Goal: Task Accomplishment & Management: Use online tool/utility

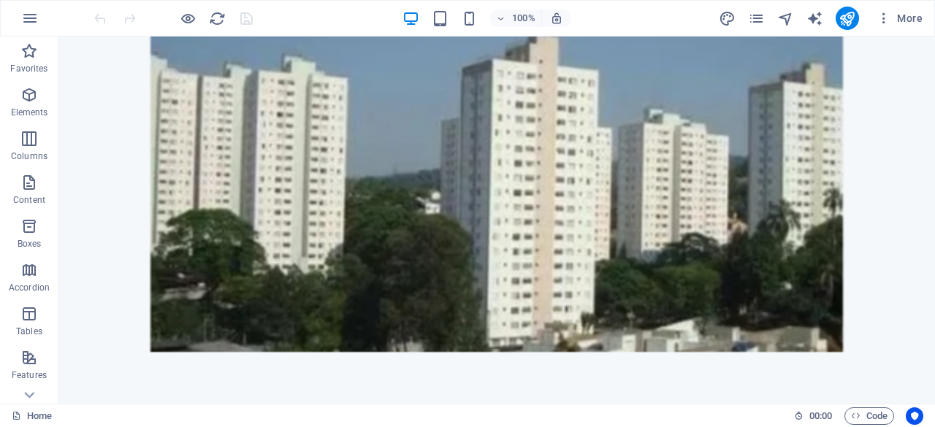
scroll to position [166, 0]
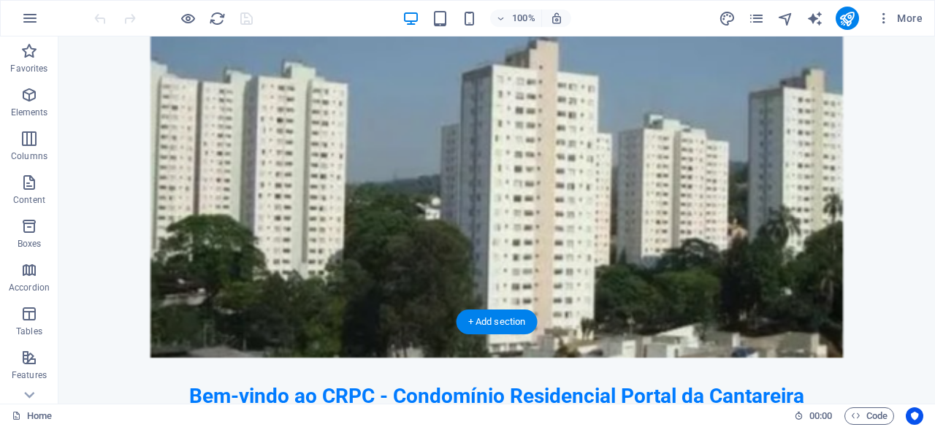
click at [550, 188] on figure at bounding box center [496, 190] width 832 height 334
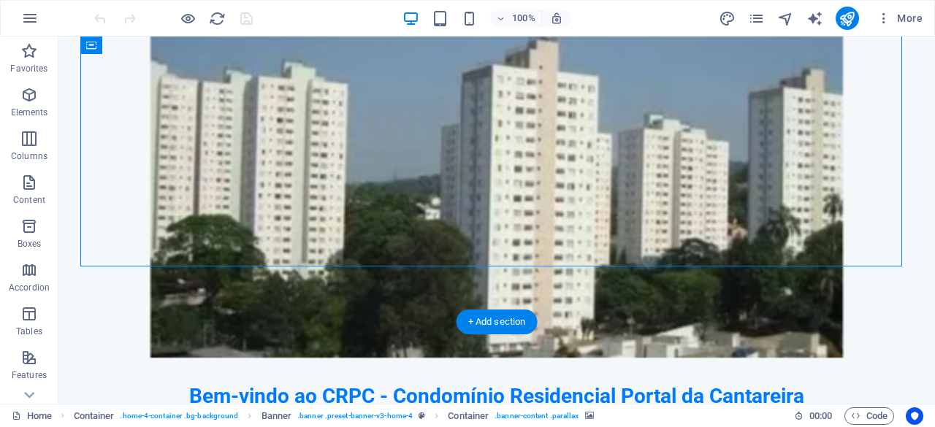
click at [550, 188] on figure at bounding box center [496, 190] width 832 height 334
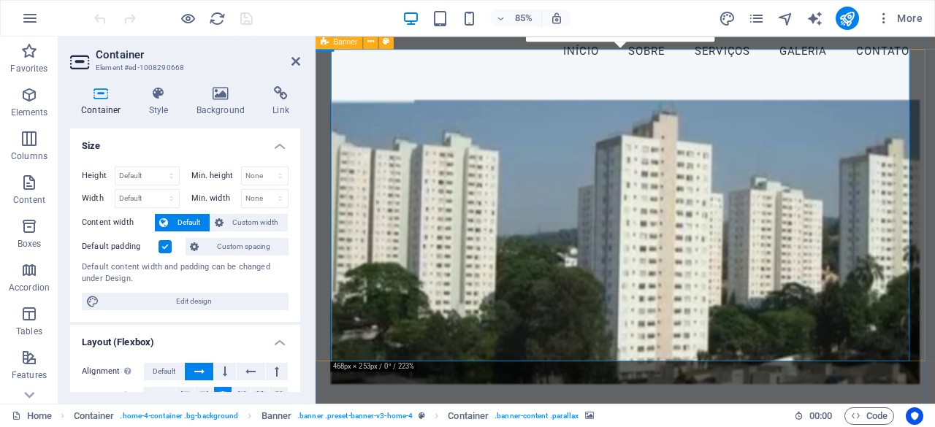
scroll to position [69, 0]
click at [408, 390] on figure at bounding box center [680, 279] width 692 height 394
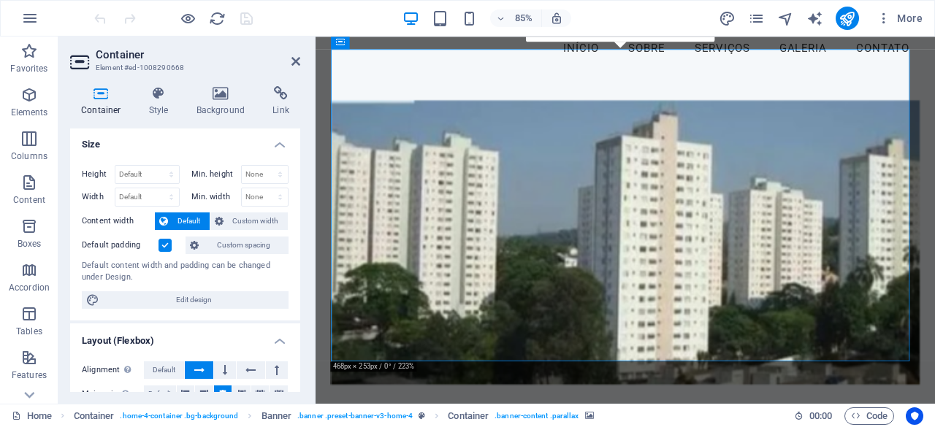
scroll to position [0, 0]
drag, startPoint x: 296, startPoint y: 158, endPoint x: 280, endPoint y: 310, distance: 152.8
click at [280, 310] on div "Height Default px rem % vh vw Min. height None px rem % vh vw Width Default px …" at bounding box center [185, 238] width 230 height 167
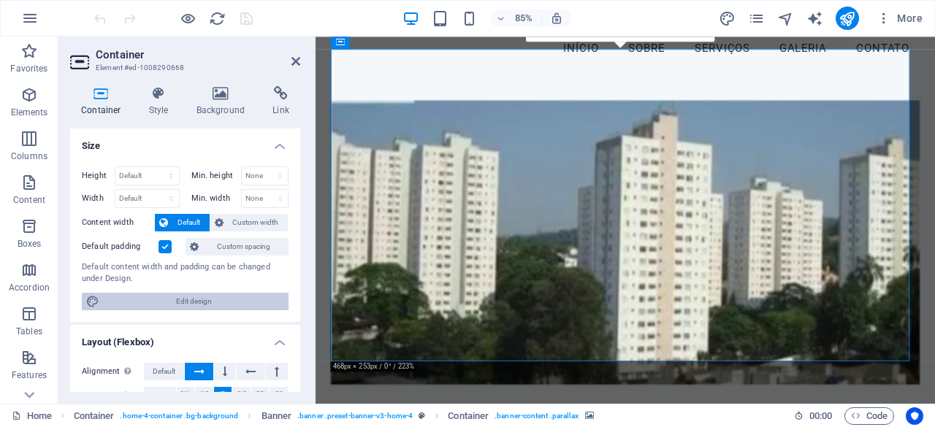
click at [232, 302] on span "Edit design" at bounding box center [194, 302] width 180 height 18
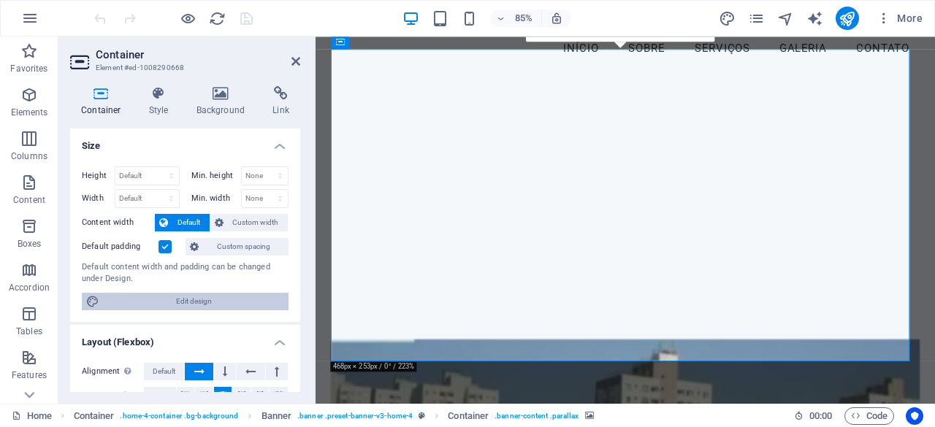
select select "rem"
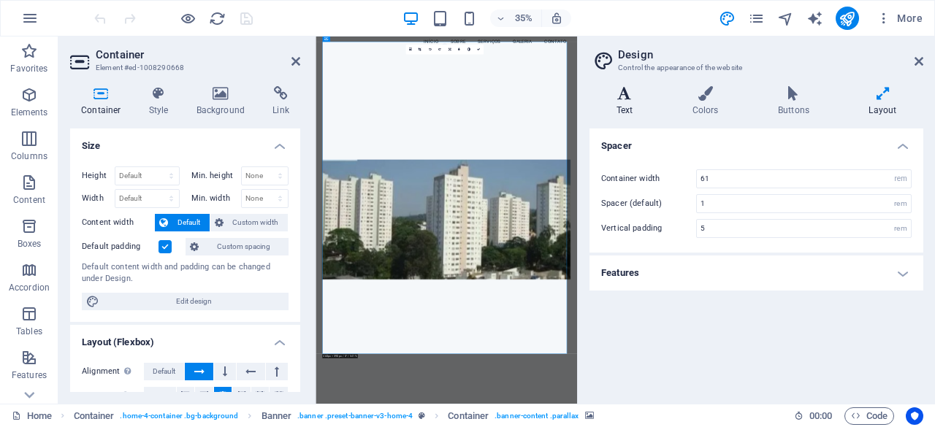
click at [628, 101] on h4 "Text" at bounding box center [627, 101] width 76 height 31
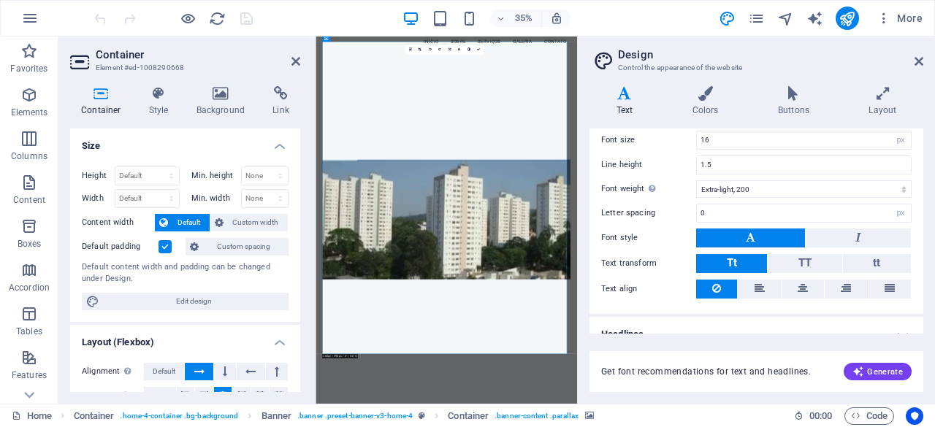
scroll to position [124, 0]
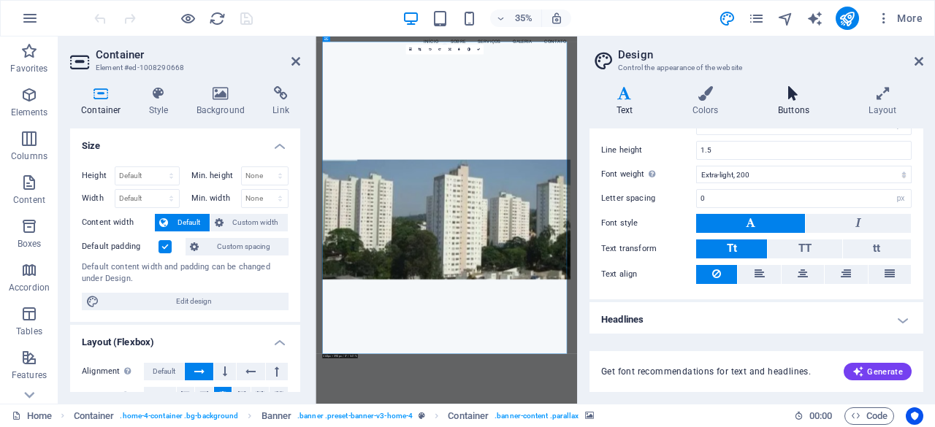
click at [794, 101] on h4 "Buttons" at bounding box center [796, 101] width 91 height 31
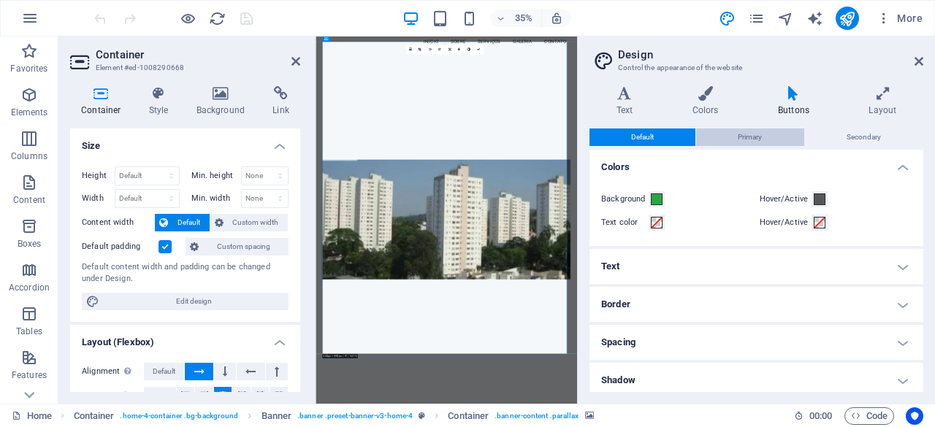
click at [738, 134] on span "Primary" at bounding box center [750, 138] width 24 height 18
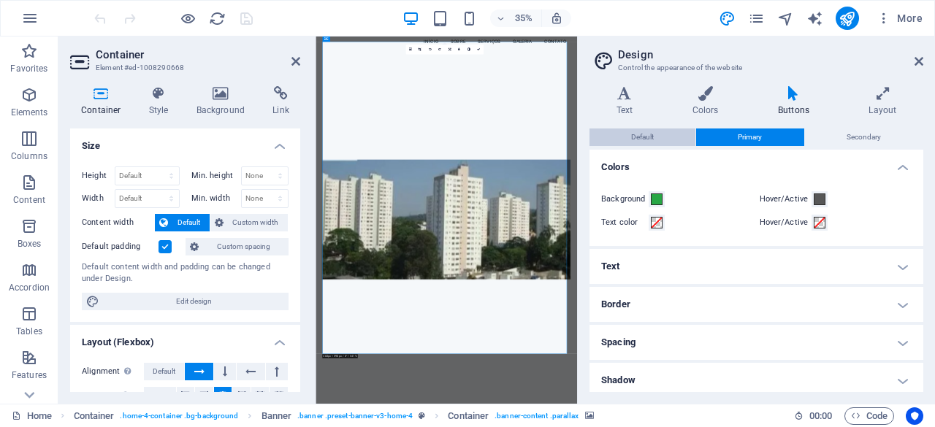
click at [638, 138] on span "Default" at bounding box center [642, 138] width 23 height 18
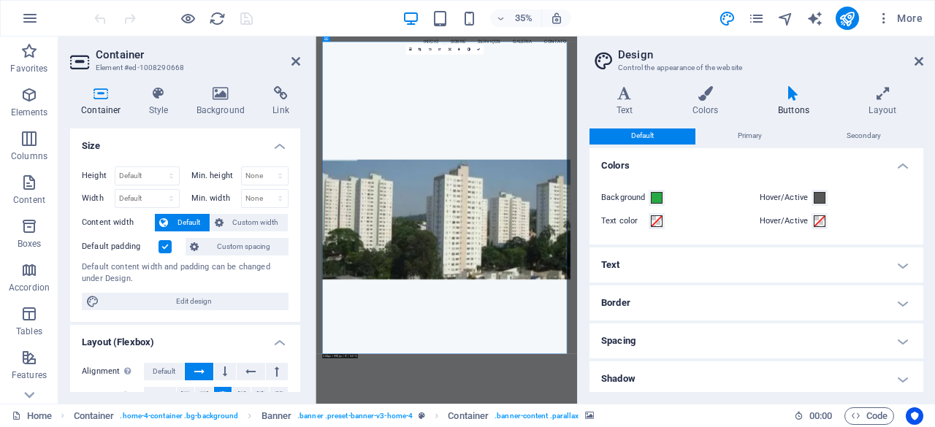
scroll to position [0, 0]
click at [885, 99] on icon at bounding box center [882, 93] width 81 height 15
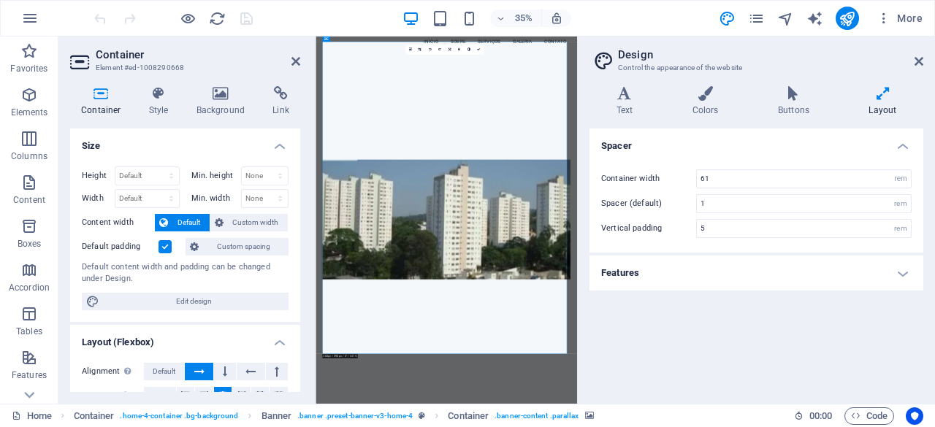
click at [887, 264] on h4 "Features" at bounding box center [756, 273] width 334 height 35
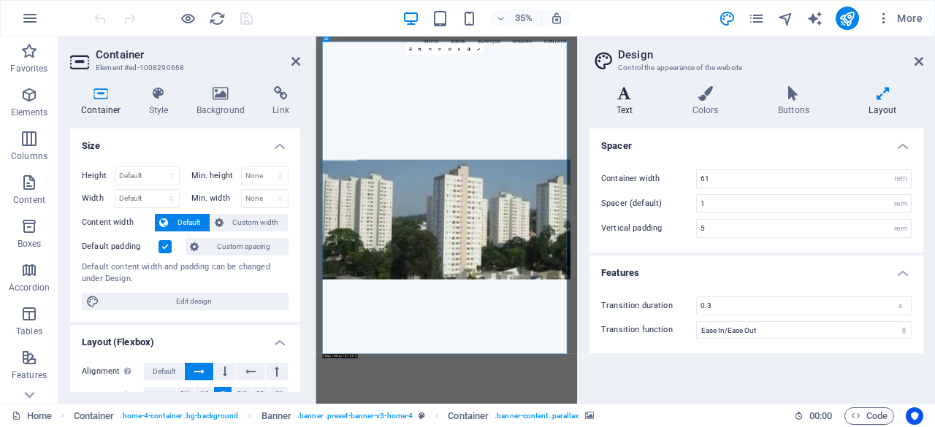
click at [619, 112] on h4 "Text" at bounding box center [627, 101] width 76 height 31
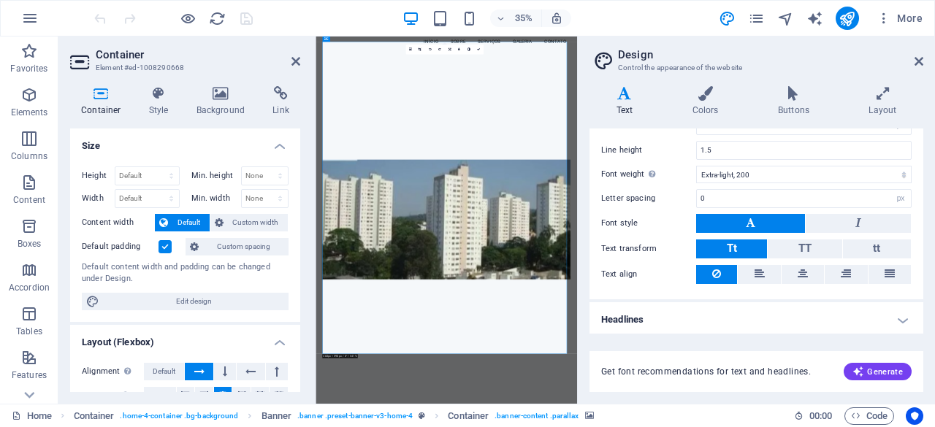
click at [740, 218] on button at bounding box center [750, 223] width 109 height 19
click at [919, 61] on icon at bounding box center [918, 61] width 9 height 12
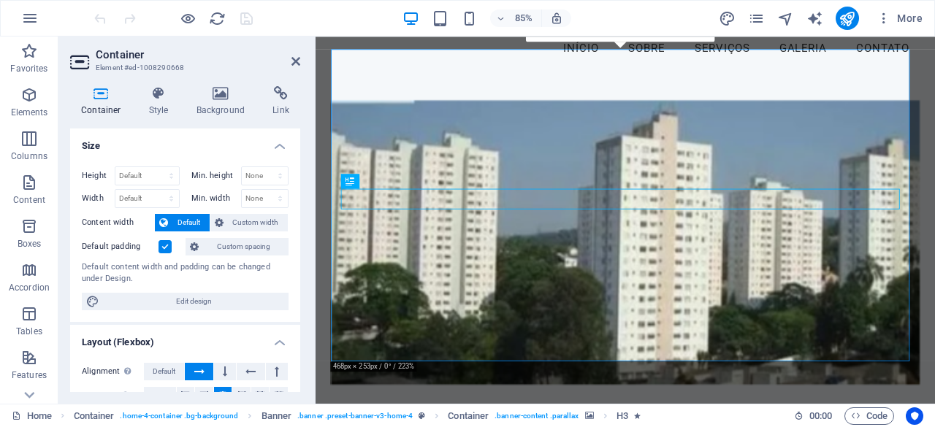
click at [531, 356] on figure at bounding box center [680, 279] width 692 height 394
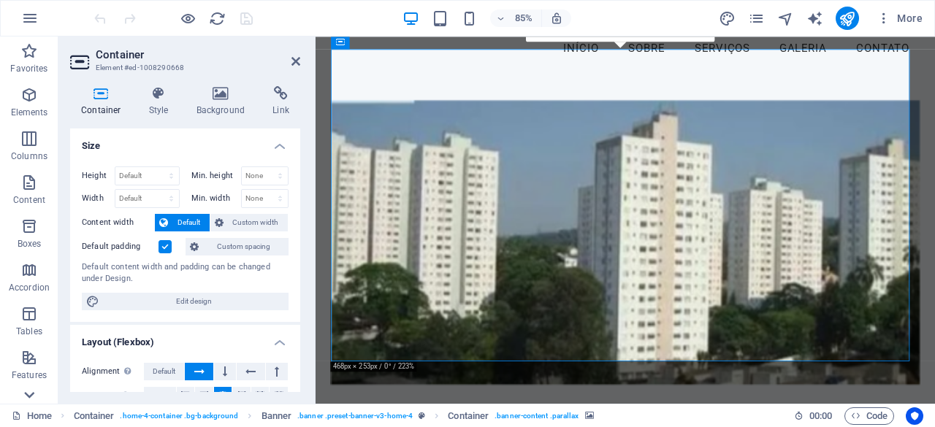
click at [26, 395] on icon at bounding box center [29, 395] width 10 height 7
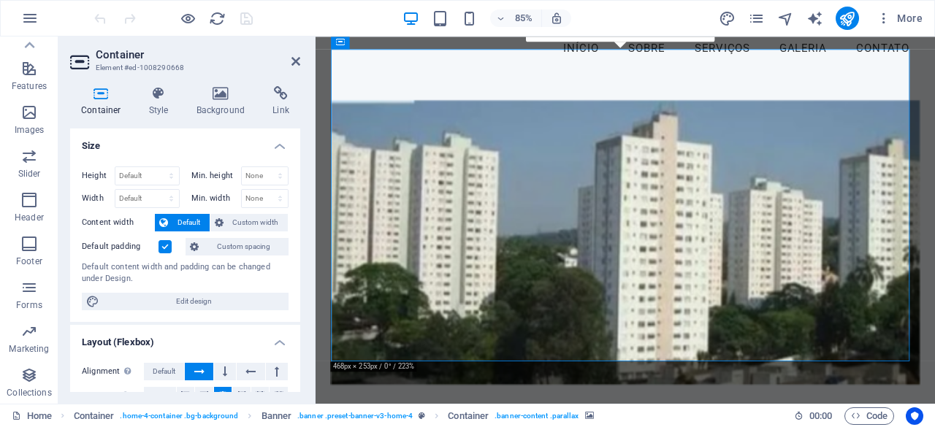
click at [530, 306] on figure at bounding box center [680, 279] width 692 height 394
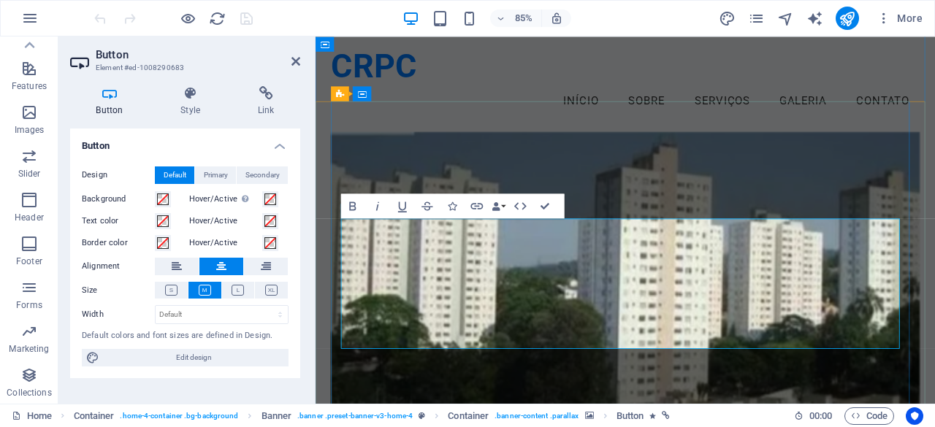
scroll to position [7793, 1]
drag, startPoint x: 968, startPoint y: 388, endPoint x: 378, endPoint y: 258, distance: 604.2
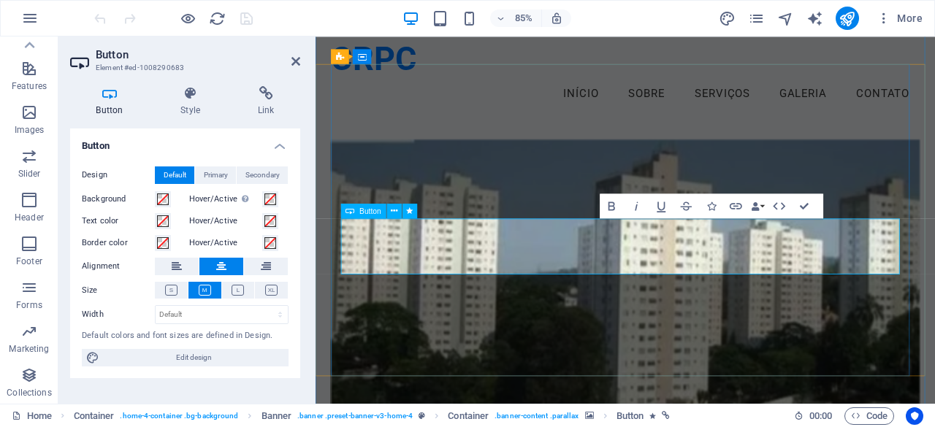
scroll to position [4506, 1]
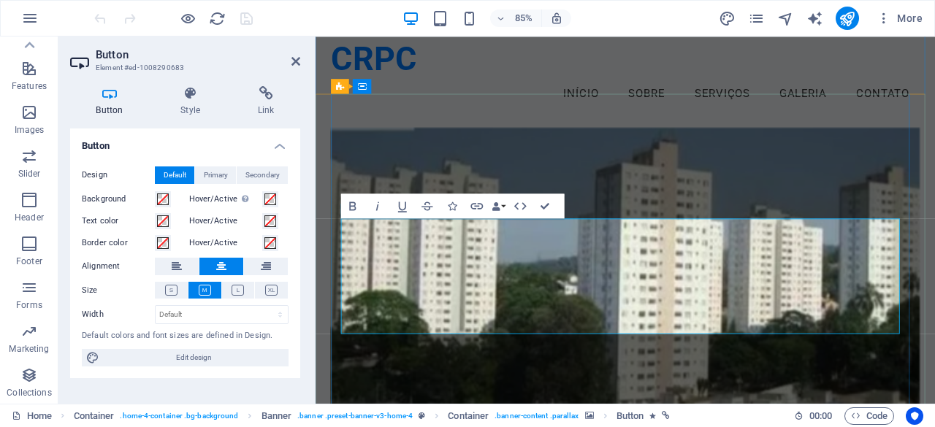
click at [877, 414] on figure at bounding box center [680, 310] width 692 height 394
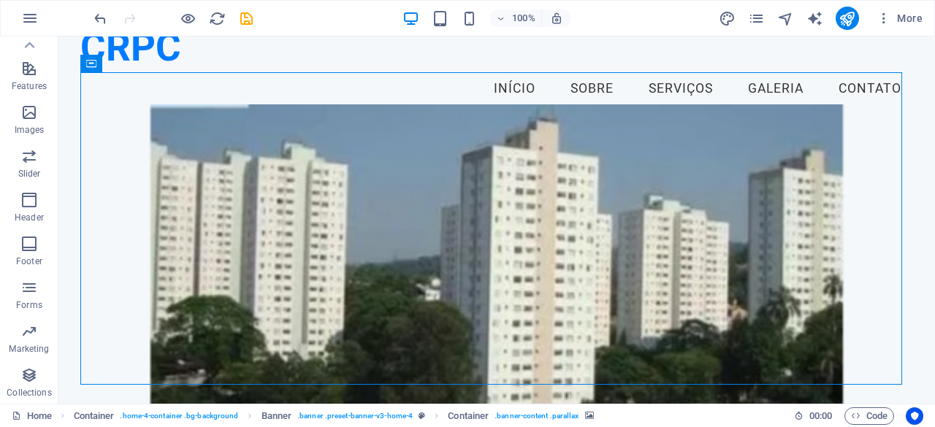
scroll to position [64, 0]
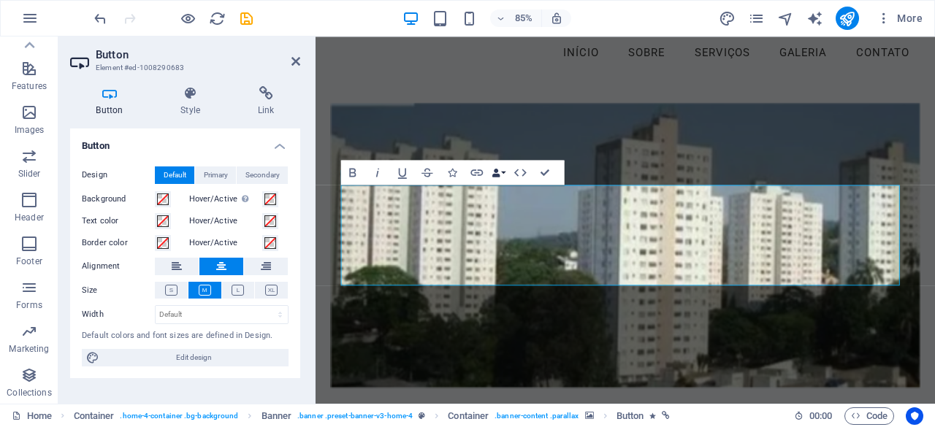
click at [500, 173] on icon "button" at bounding box center [495, 172] width 9 height 9
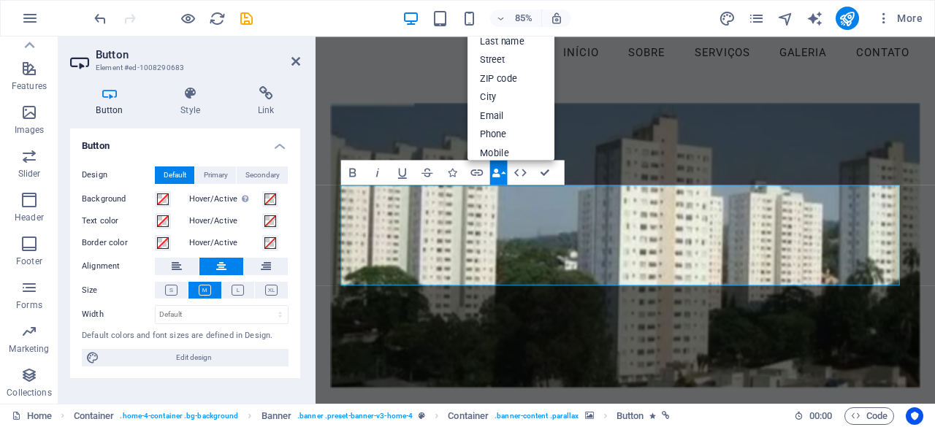
click at [500, 173] on icon "button" at bounding box center [495, 172] width 9 height 9
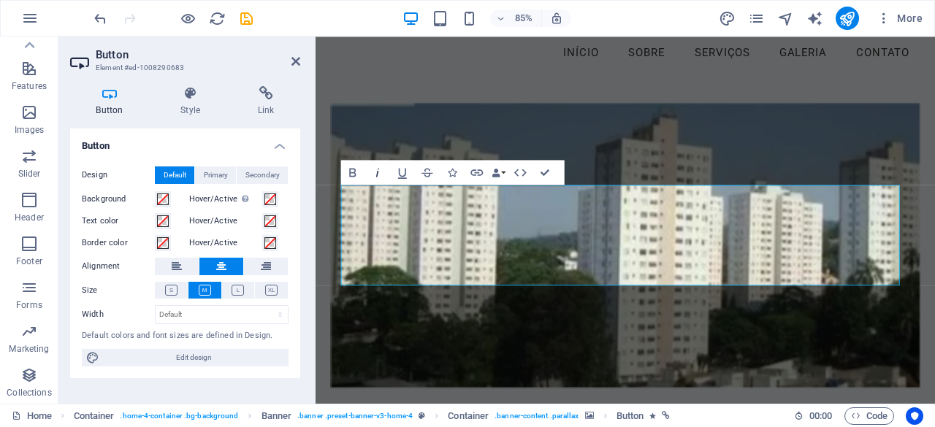
click at [377, 170] on icon "button" at bounding box center [377, 172] width 15 height 15
click at [371, 171] on icon "button" at bounding box center [377, 172] width 15 height 15
click at [402, 174] on icon "button" at bounding box center [402, 172] width 15 height 15
click at [353, 170] on icon "button" at bounding box center [352, 172] width 15 height 15
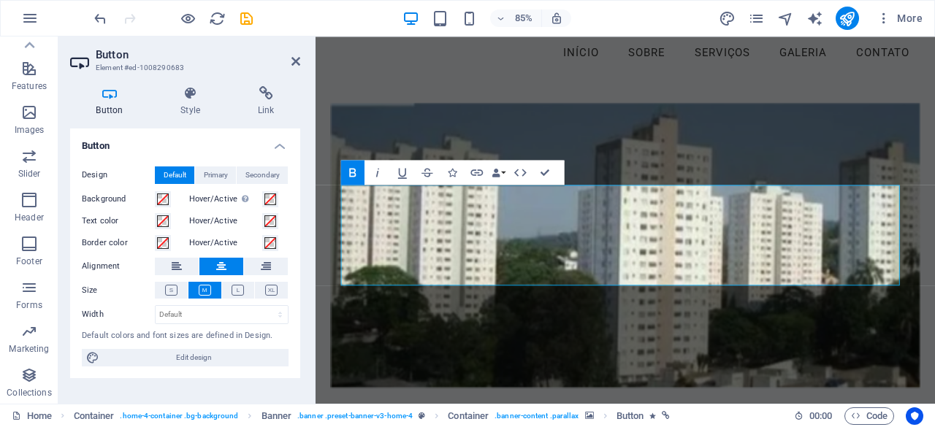
click at [353, 170] on icon "button" at bounding box center [352, 172] width 15 height 15
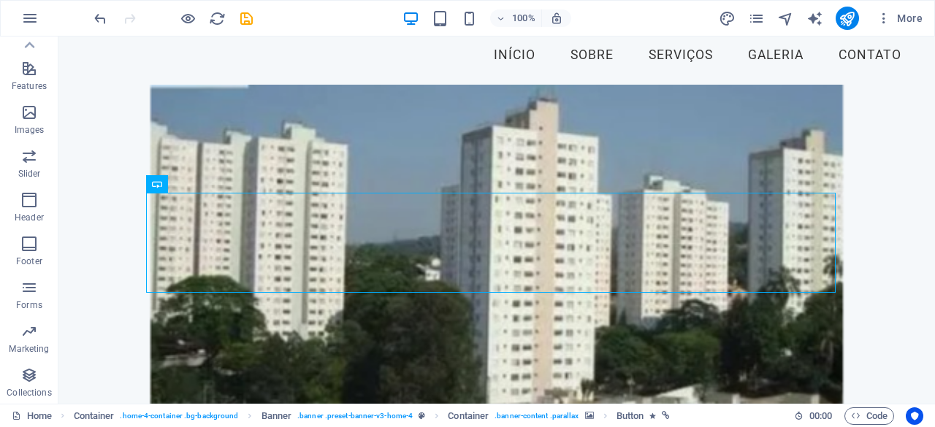
click at [635, 341] on figure at bounding box center [496, 252] width 832 height 334
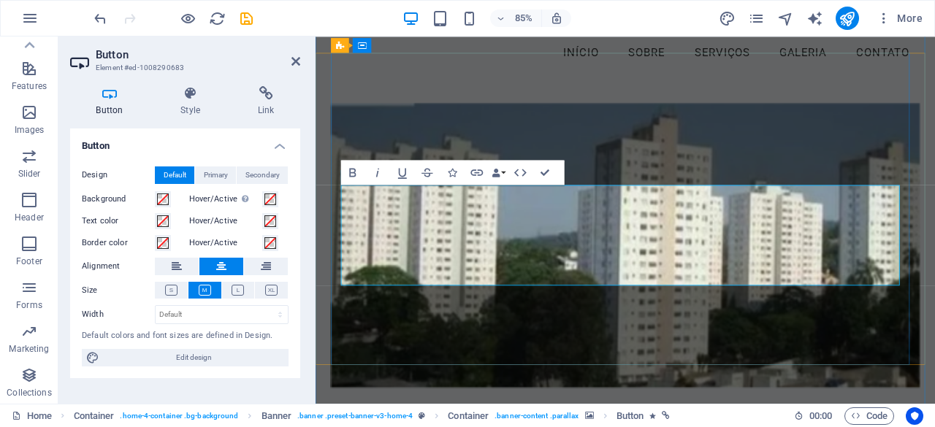
click at [178, 96] on icon at bounding box center [191, 93] width 72 height 15
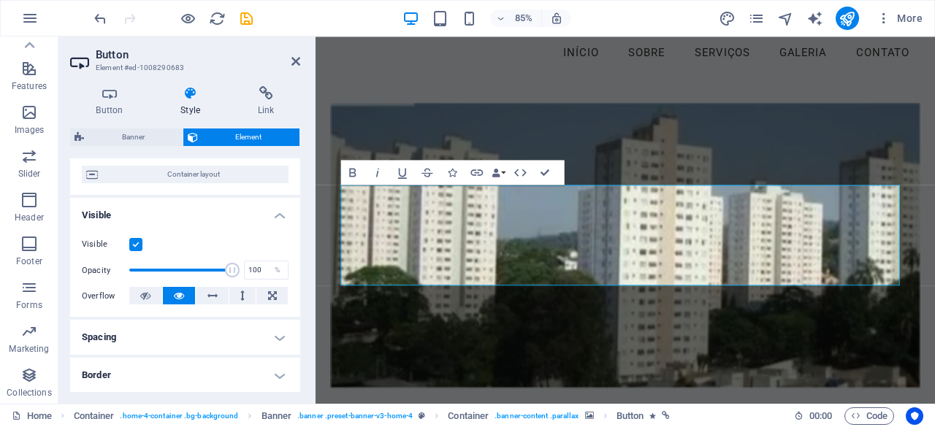
scroll to position [112, 0]
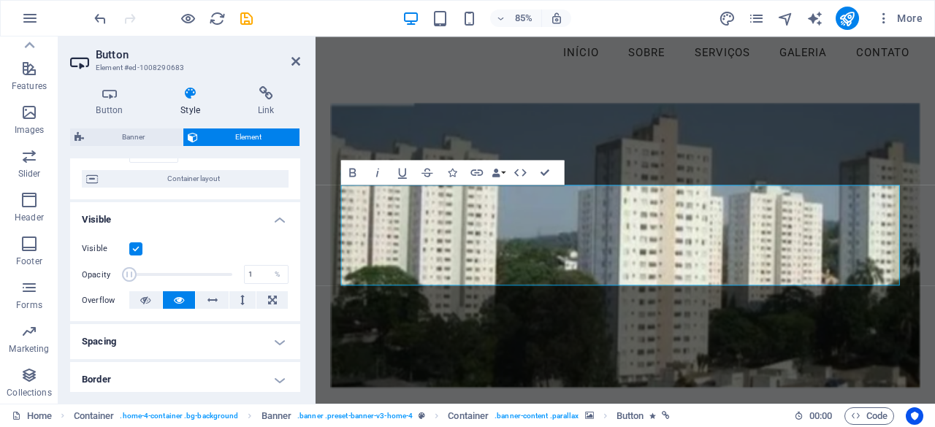
drag, startPoint x: 224, startPoint y: 275, endPoint x: 123, endPoint y: 274, distance: 101.5
click at [123, 274] on span at bounding box center [129, 274] width 15 height 15
drag, startPoint x: 129, startPoint y: 276, endPoint x: 166, endPoint y: 278, distance: 37.3
click at [166, 278] on span at bounding box center [166, 274] width 15 height 15
drag, startPoint x: 166, startPoint y: 278, endPoint x: 189, endPoint y: 278, distance: 22.6
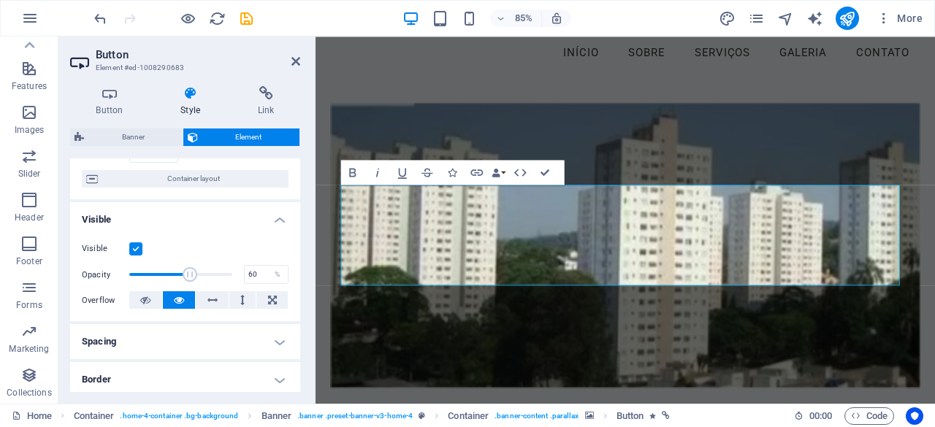
click at [189, 278] on span at bounding box center [190, 274] width 15 height 15
type input "100"
drag, startPoint x: 189, startPoint y: 278, endPoint x: 244, endPoint y: 277, distance: 54.8
click at [244, 277] on div "Opacity 100 %" at bounding box center [185, 275] width 207 height 22
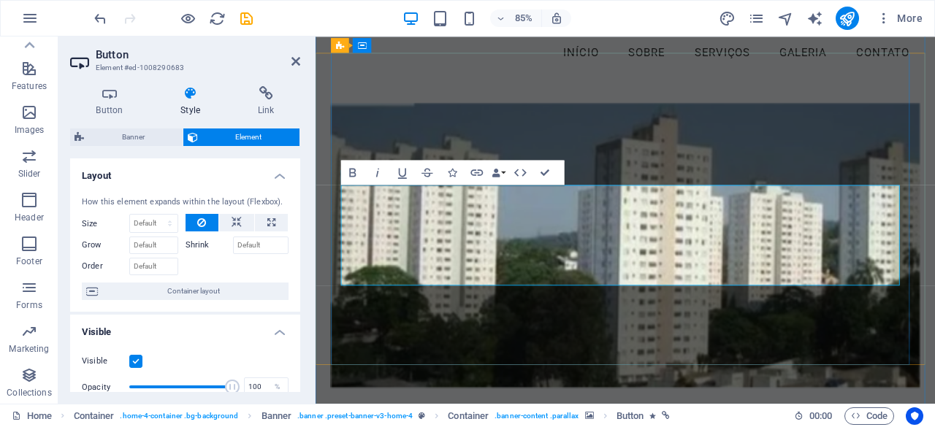
click at [363, 47] on span "Menu Bar" at bounding box center [372, 43] width 32 height 7
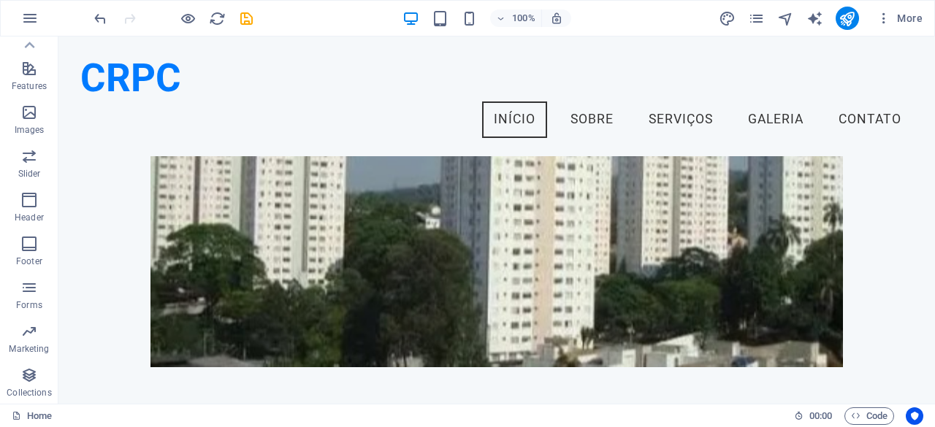
scroll to position [0, 0]
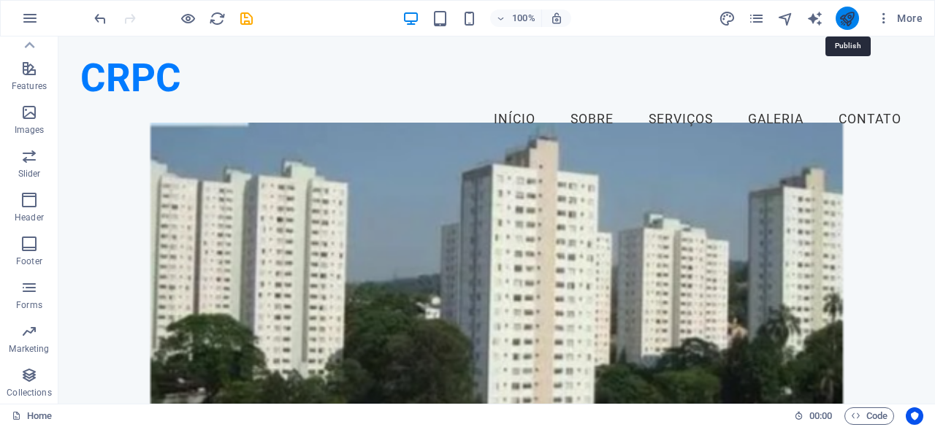
click at [844, 22] on icon "publish" at bounding box center [846, 18] width 17 height 17
checkbox input "false"
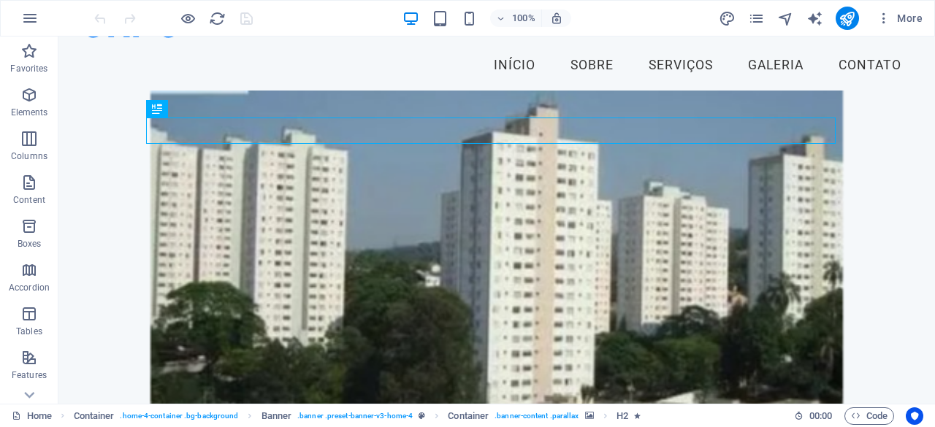
scroll to position [54, 0]
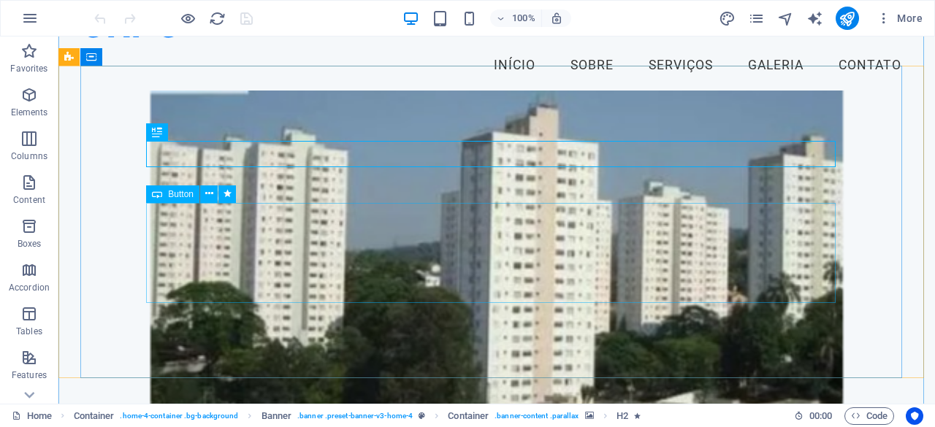
click at [174, 200] on div "Button" at bounding box center [172, 194] width 53 height 18
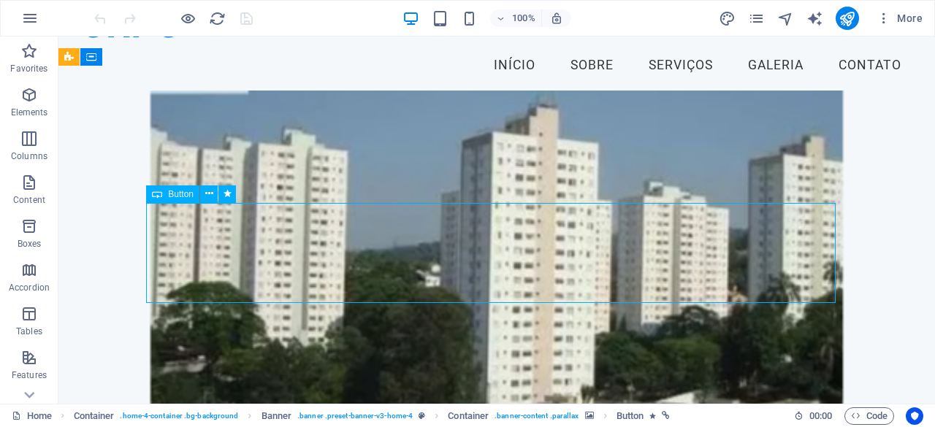
click at [174, 200] on div "Button" at bounding box center [172, 194] width 53 height 18
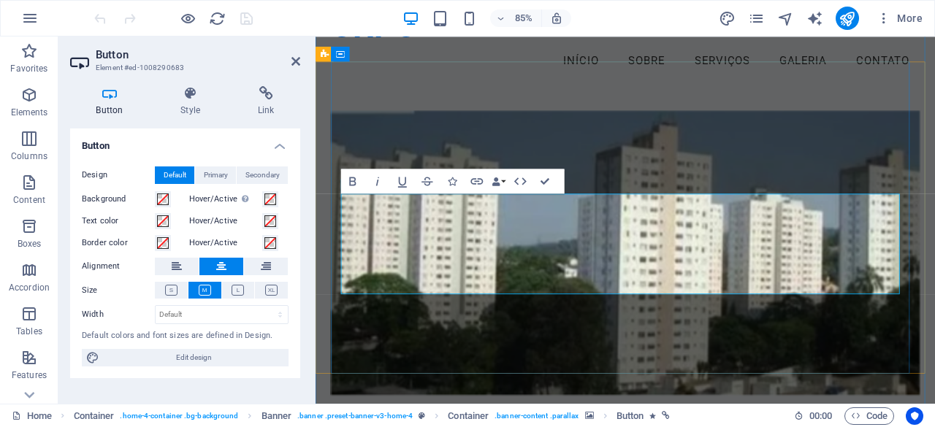
scroll to position [63, 0]
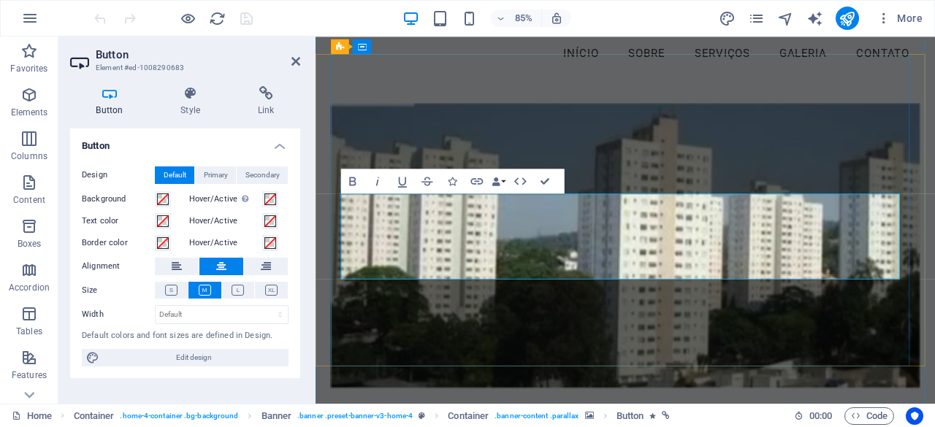
drag, startPoint x: 363, startPoint y: 250, endPoint x: 780, endPoint y: 315, distance: 422.1
drag, startPoint x: 599, startPoint y: 263, endPoint x: 769, endPoint y: 131, distance: 214.4
click at [769, 131] on figure at bounding box center [680, 282] width 692 height 394
click at [502, 14] on icon "button" at bounding box center [501, 18] width 10 height 9
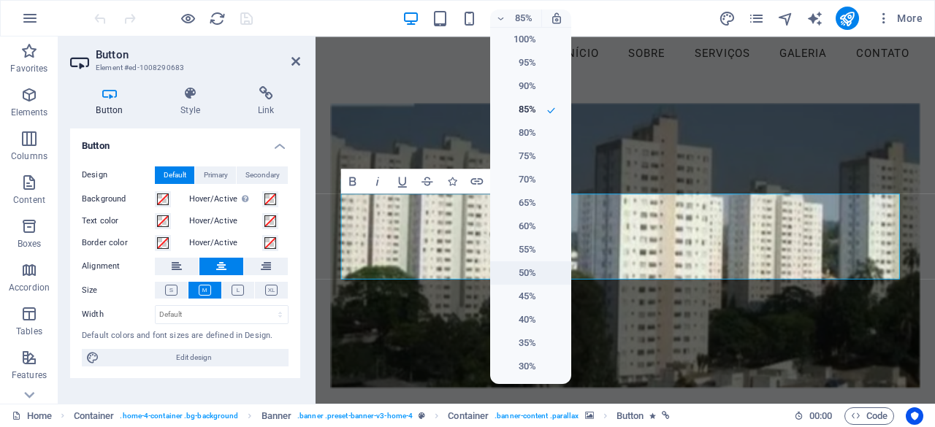
click at [529, 272] on h6 "50%" at bounding box center [517, 273] width 37 height 18
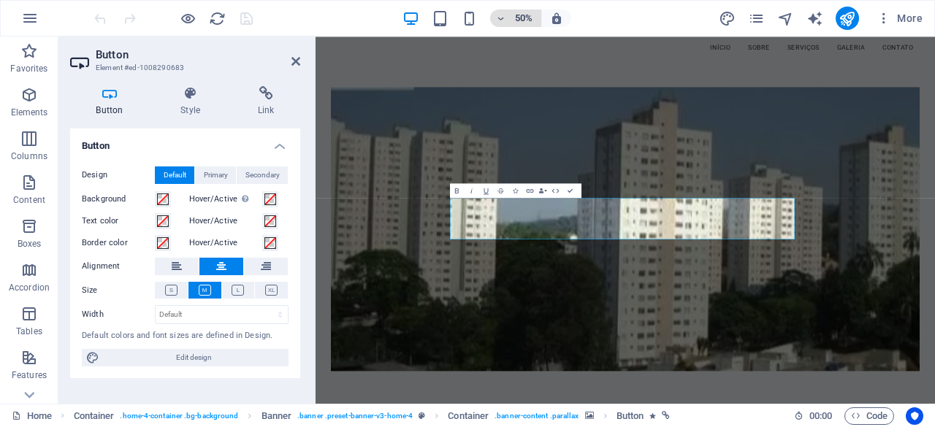
click at [500, 18] on icon "button" at bounding box center [501, 18] width 10 height 9
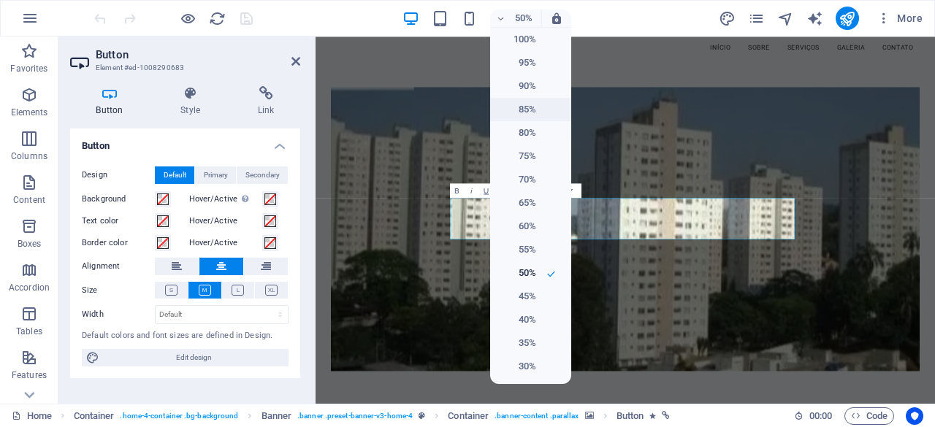
click at [525, 108] on h6 "85%" at bounding box center [517, 110] width 37 height 18
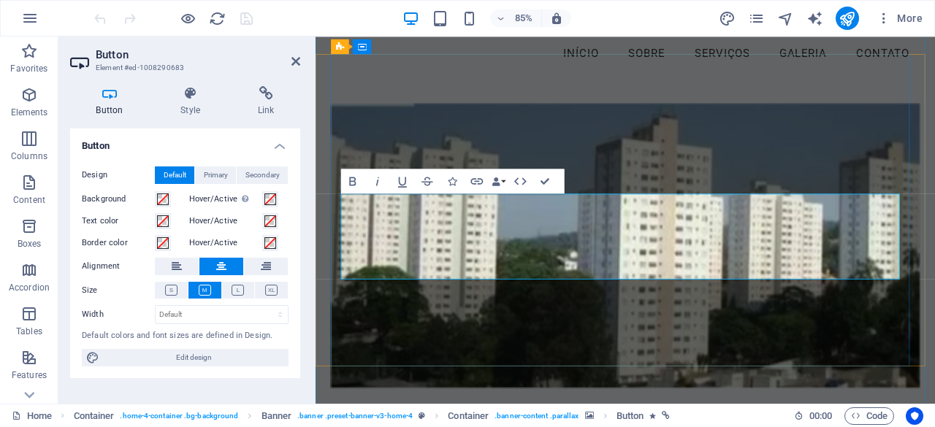
click at [882, 20] on icon "button" at bounding box center [883, 18] width 15 height 15
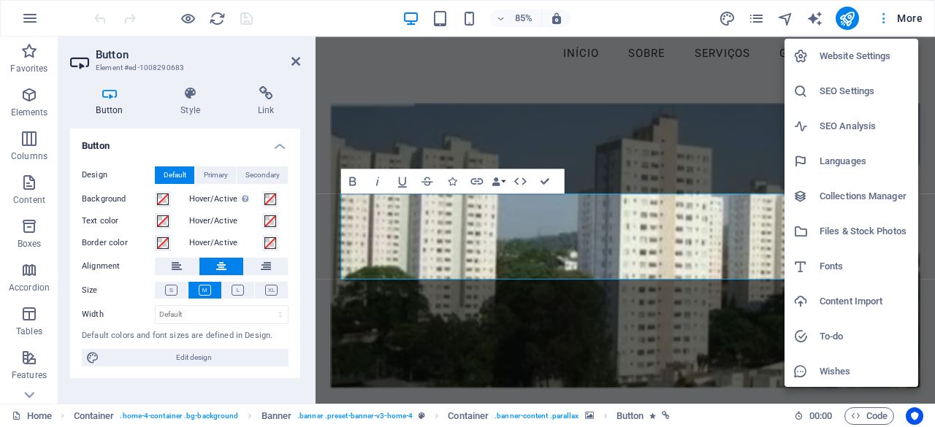
click at [882, 20] on div at bounding box center [467, 213] width 935 height 427
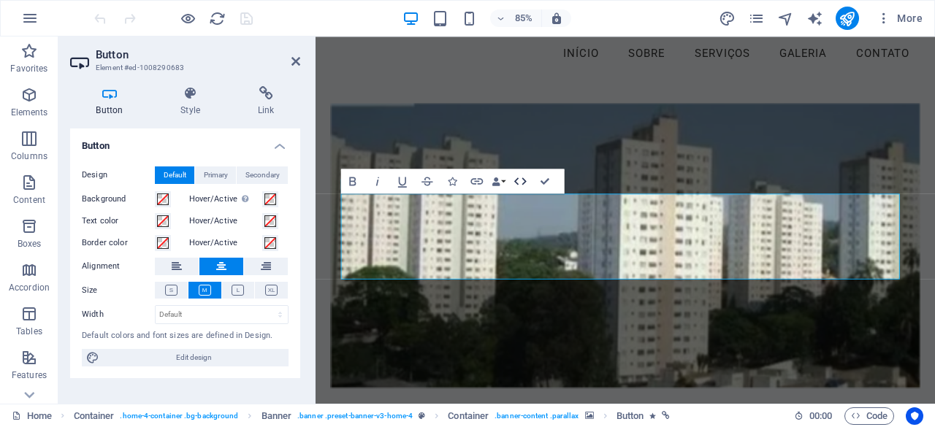
click at [526, 182] on icon "button" at bounding box center [520, 180] width 12 height 7
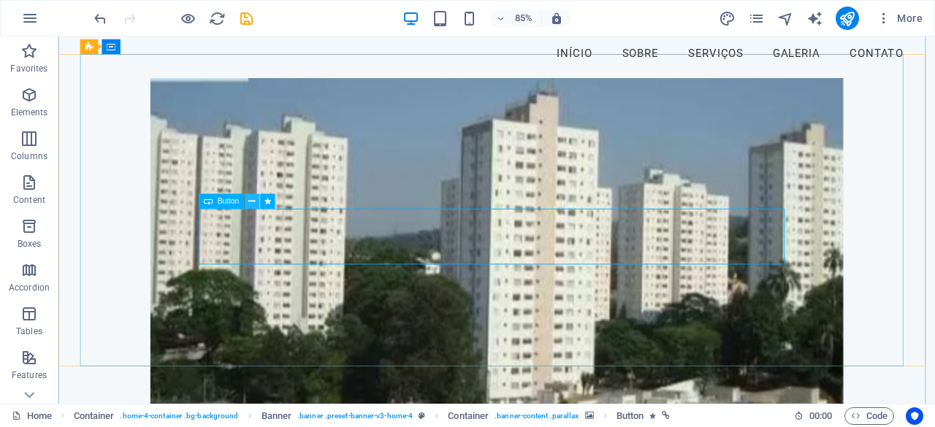
click at [251, 202] on icon at bounding box center [252, 201] width 7 height 13
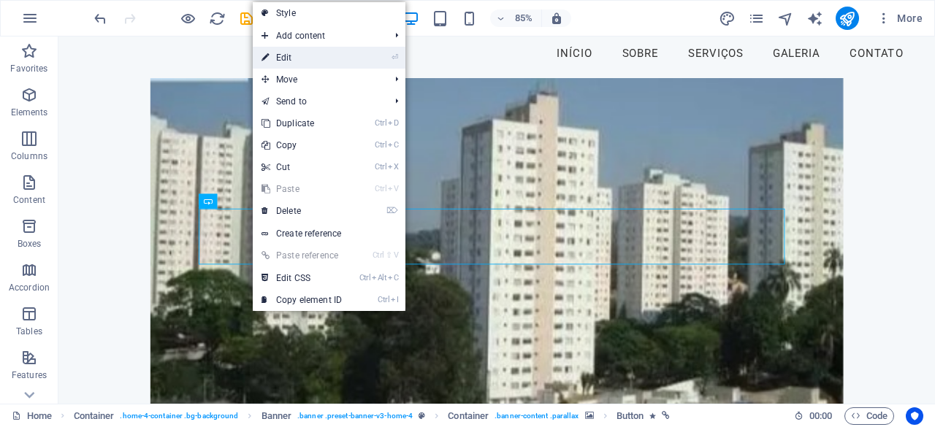
click at [296, 59] on link "⏎ Edit" at bounding box center [302, 58] width 98 height 22
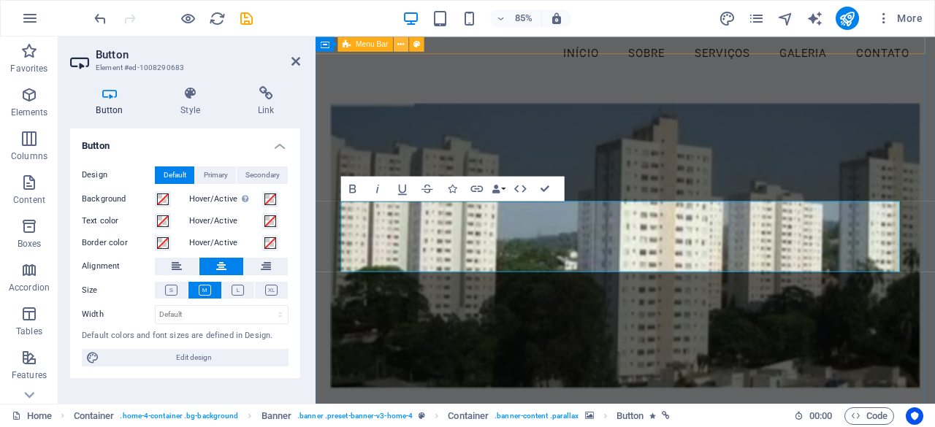
click at [402, 47] on icon at bounding box center [401, 43] width 7 height 13
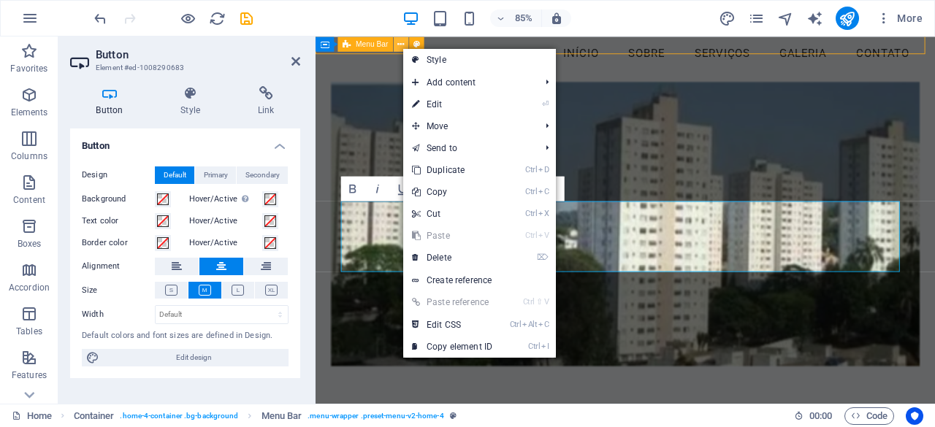
scroll to position [0, 0]
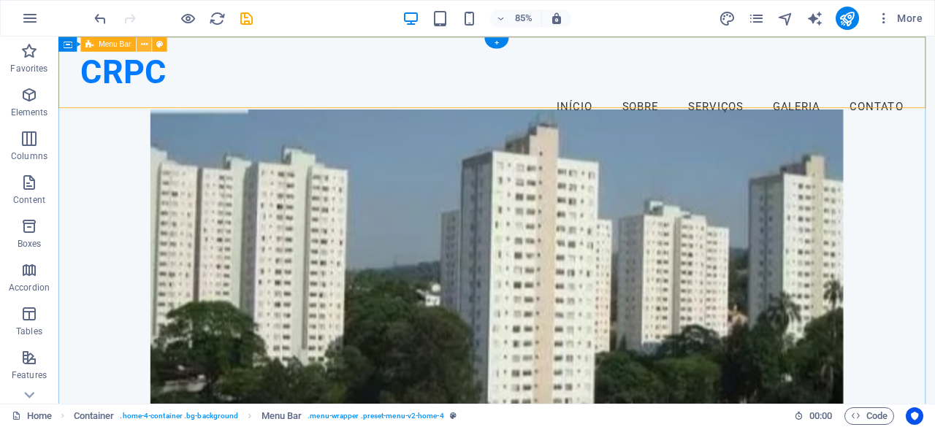
click at [461, 50] on div "CRPC Menu Início Sobre Serviços Galeria Contato" at bounding box center [573, 97] width 1031 height 120
click at [145, 47] on icon at bounding box center [144, 43] width 7 height 13
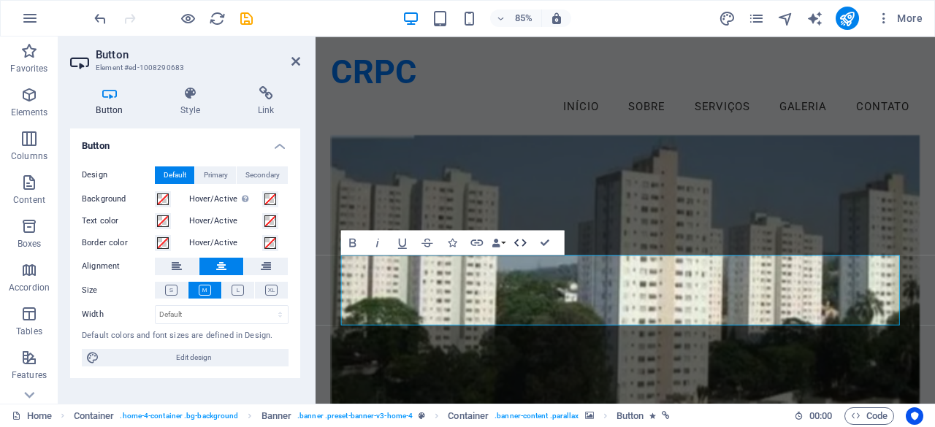
click at [523, 245] on icon "button" at bounding box center [520, 242] width 12 height 7
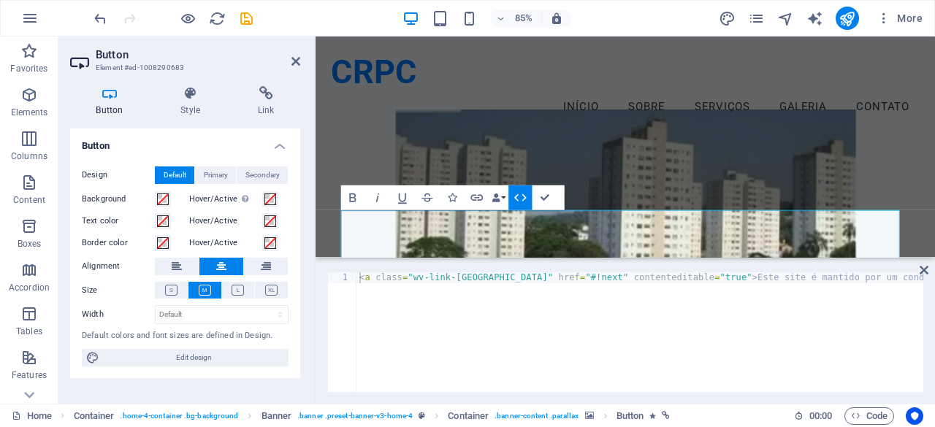
click at [523, 195] on icon "button" at bounding box center [520, 197] width 12 height 7
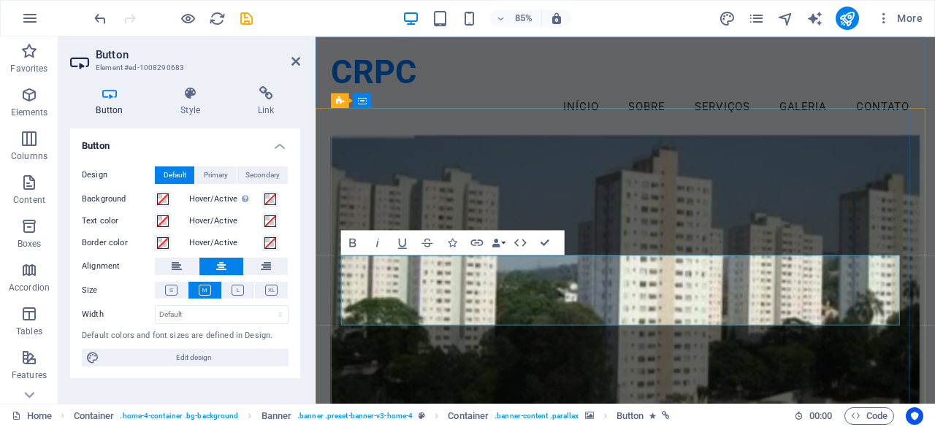
click at [380, 45] on icon at bounding box center [379, 43] width 7 height 13
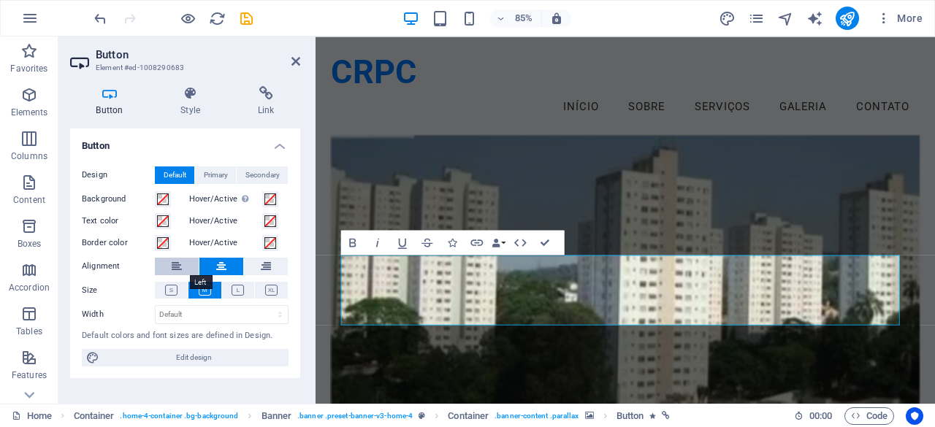
click at [180, 264] on icon at bounding box center [177, 267] width 10 height 18
click at [219, 264] on icon at bounding box center [221, 267] width 10 height 18
click at [218, 169] on span "Primary" at bounding box center [216, 175] width 24 height 18
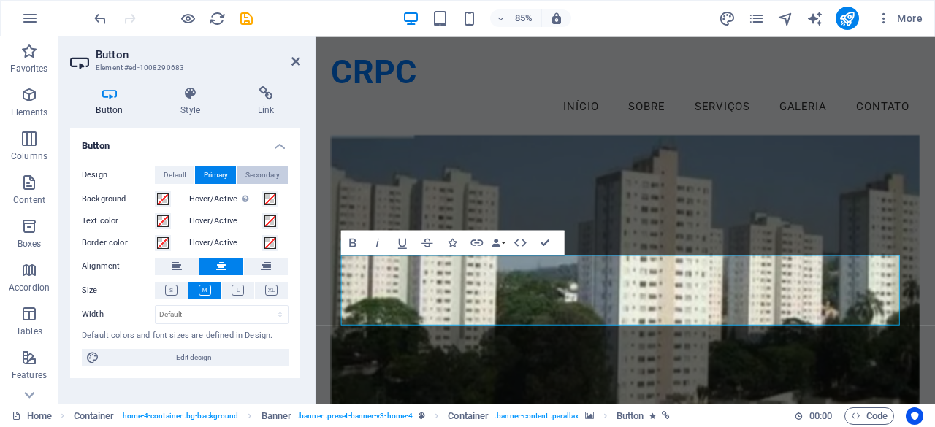
click at [261, 178] on span "Secondary" at bounding box center [262, 175] width 34 height 18
click at [164, 169] on span "Default" at bounding box center [175, 175] width 23 height 18
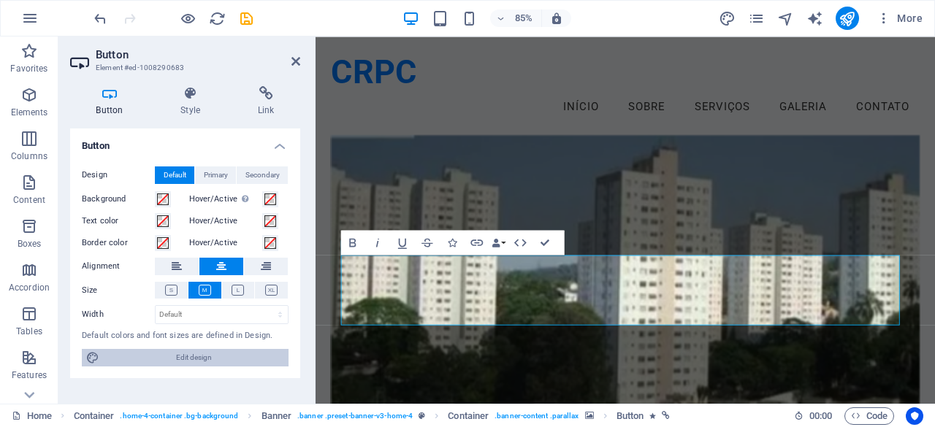
click at [232, 356] on span "Edit design" at bounding box center [194, 358] width 180 height 18
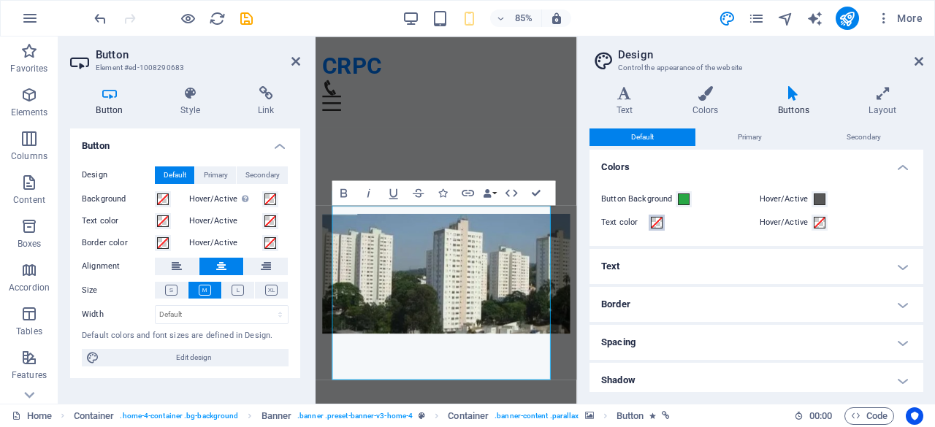
click at [656, 223] on span at bounding box center [657, 223] width 12 height 12
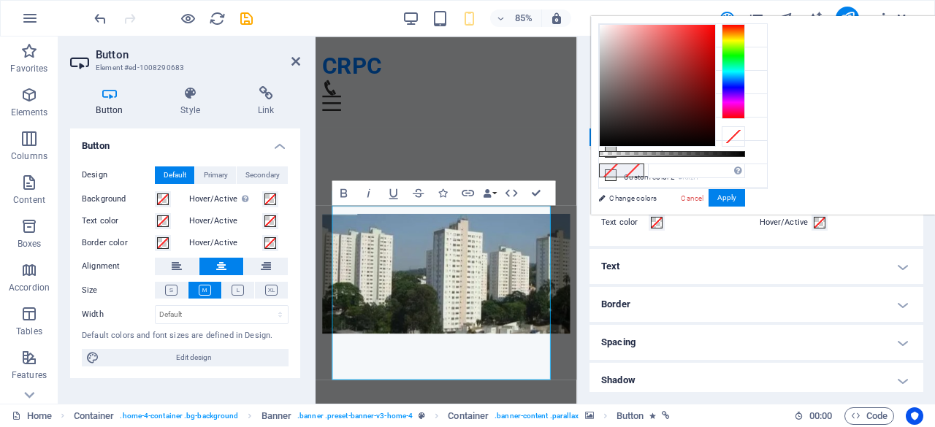
click at [656, 223] on span at bounding box center [657, 223] width 12 height 12
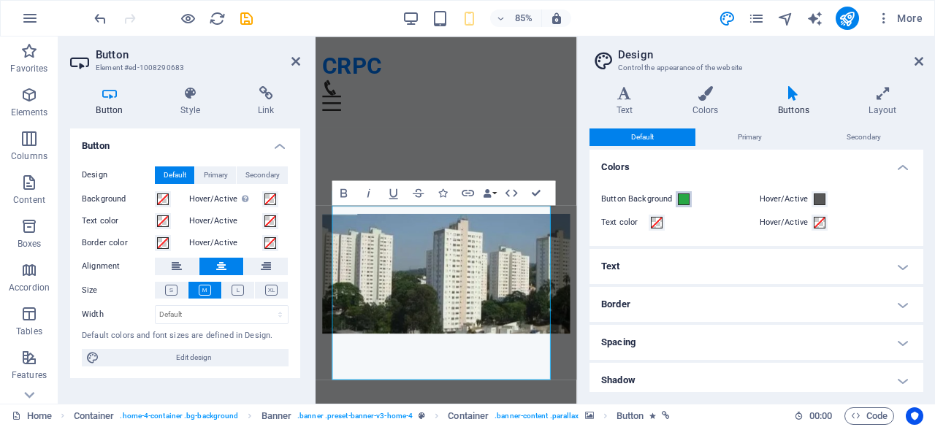
click at [683, 196] on span at bounding box center [684, 200] width 12 height 12
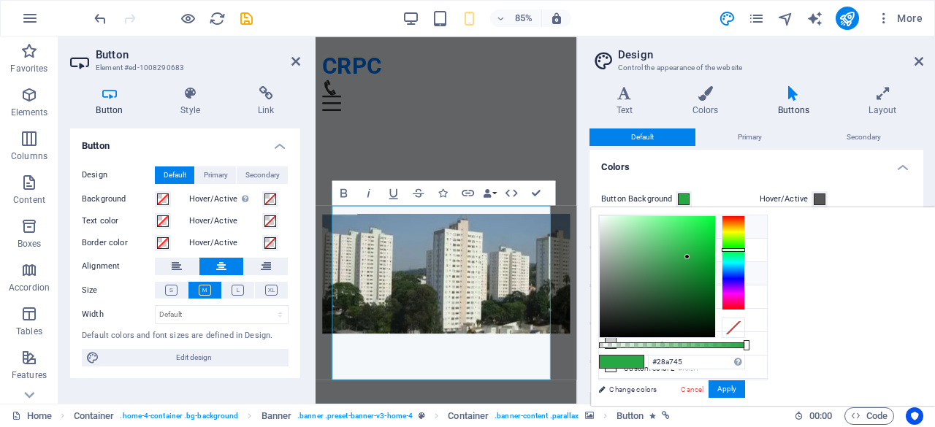
click at [616, 226] on li "Background color #F5F8FA" at bounding box center [683, 226] width 168 height 23
type input "#f5f8fa"
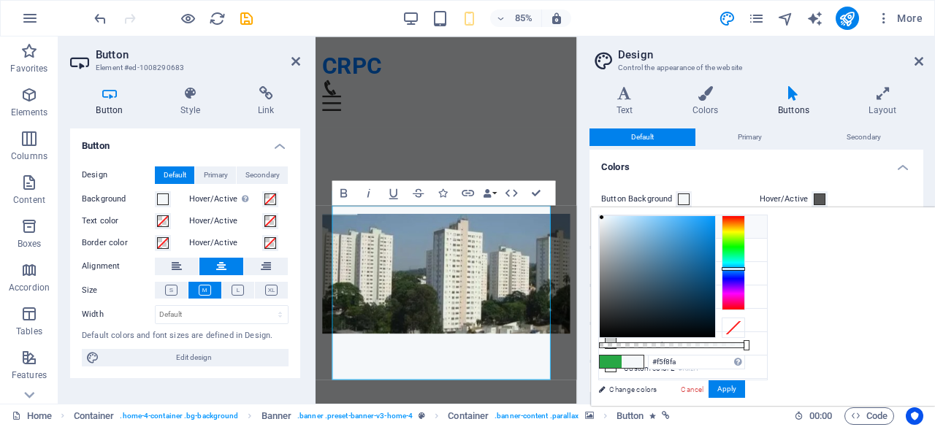
click at [717, 173] on h4 "Colors" at bounding box center [756, 163] width 334 height 26
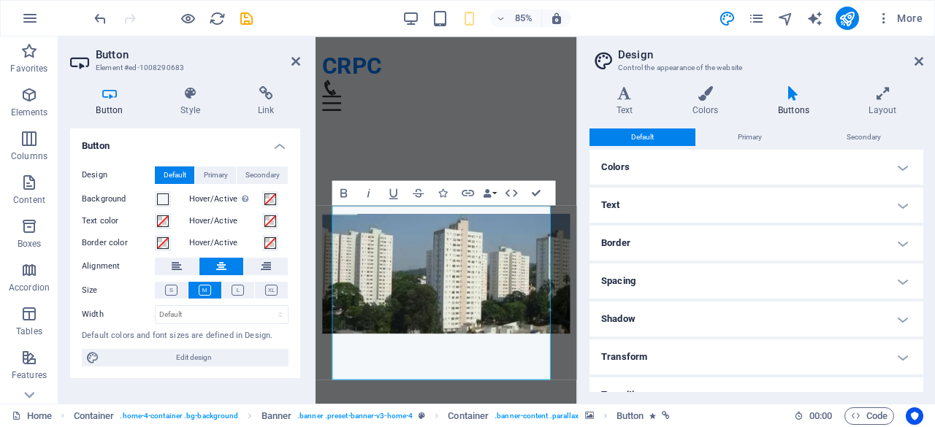
click at [705, 171] on h4 "Colors" at bounding box center [756, 167] width 334 height 35
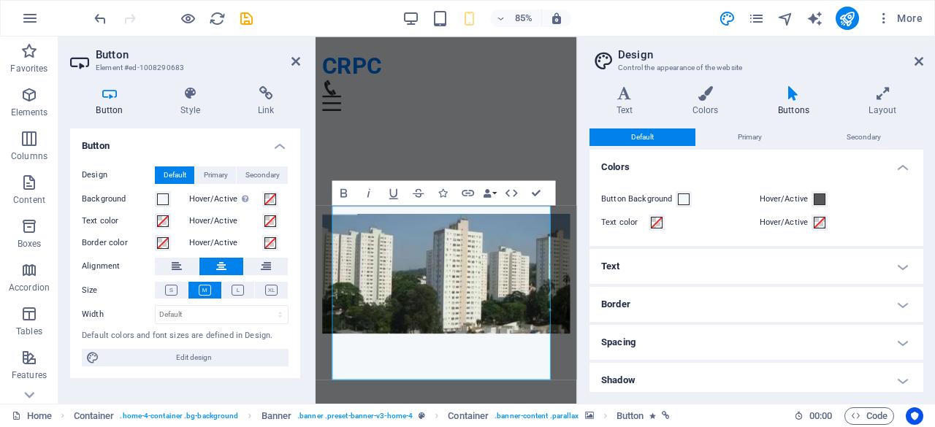
click at [738, 265] on h4 "Text" at bounding box center [756, 266] width 334 height 35
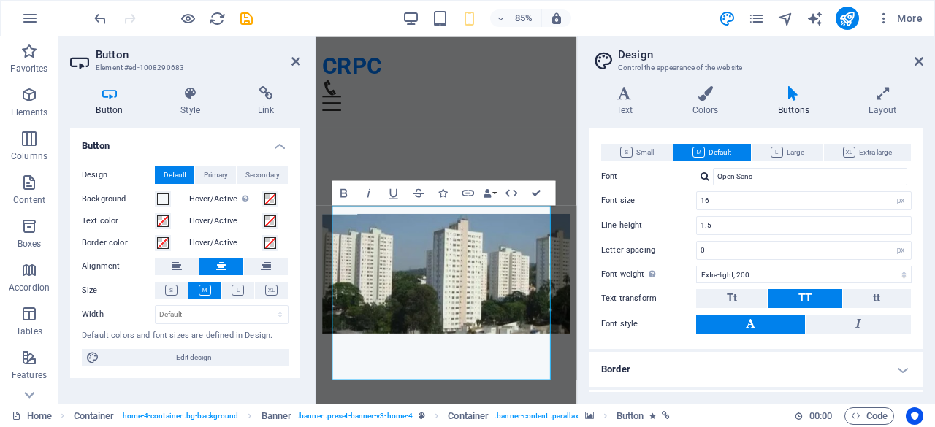
scroll to position [129, 0]
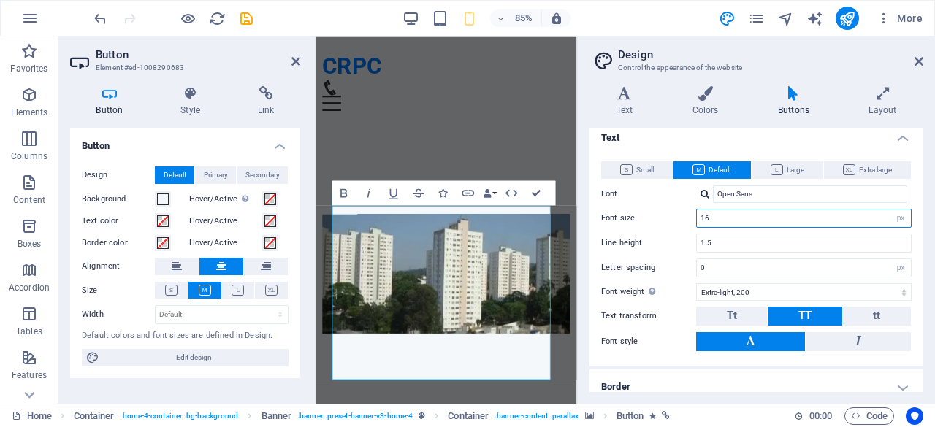
click at [747, 218] on input "16" at bounding box center [804, 219] width 214 height 18
drag, startPoint x: 728, startPoint y: 217, endPoint x: 694, endPoint y: 222, distance: 34.7
click at [694, 222] on div "Font size 16 rem px em %" at bounding box center [756, 218] width 310 height 19
type input "9"
click at [673, 234] on div "Line height 1.5" at bounding box center [756, 243] width 310 height 19
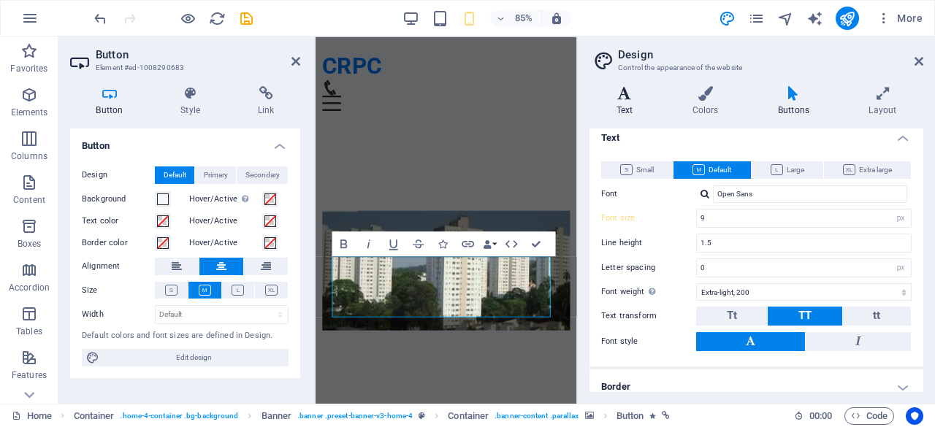
click at [627, 101] on h4 "Text" at bounding box center [627, 101] width 76 height 31
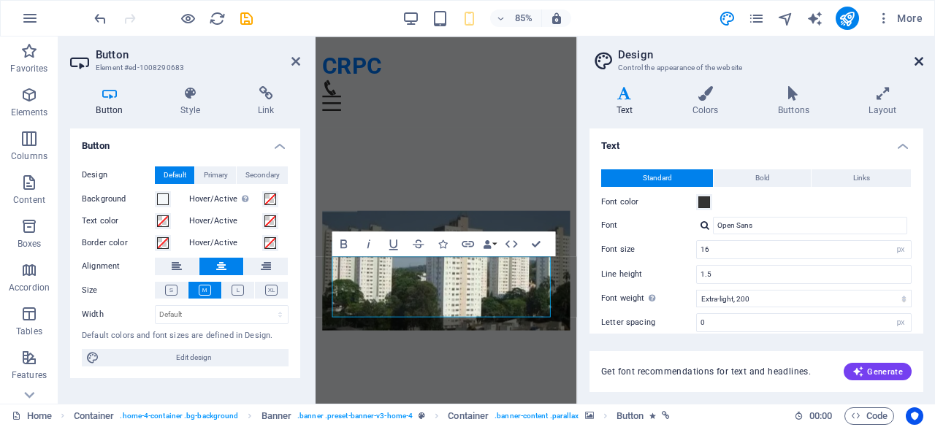
click at [920, 58] on icon at bounding box center [918, 61] width 9 height 12
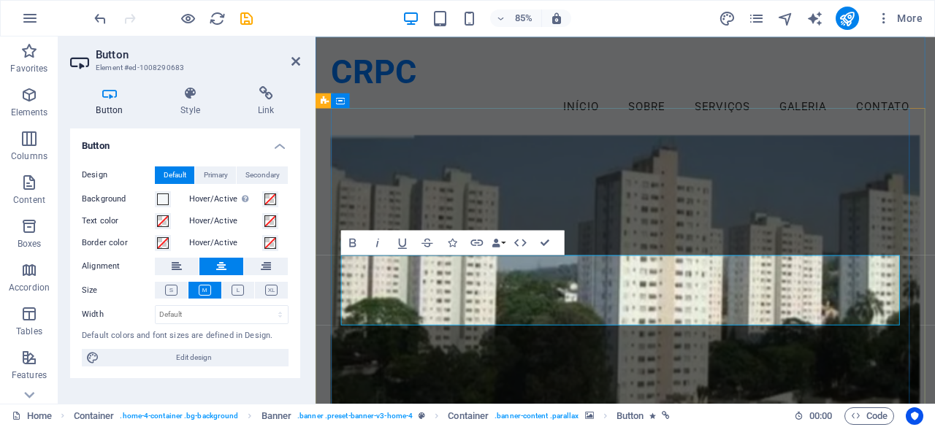
click at [184, 363] on span "Edit design" at bounding box center [194, 358] width 180 height 18
select select "px"
select select "200"
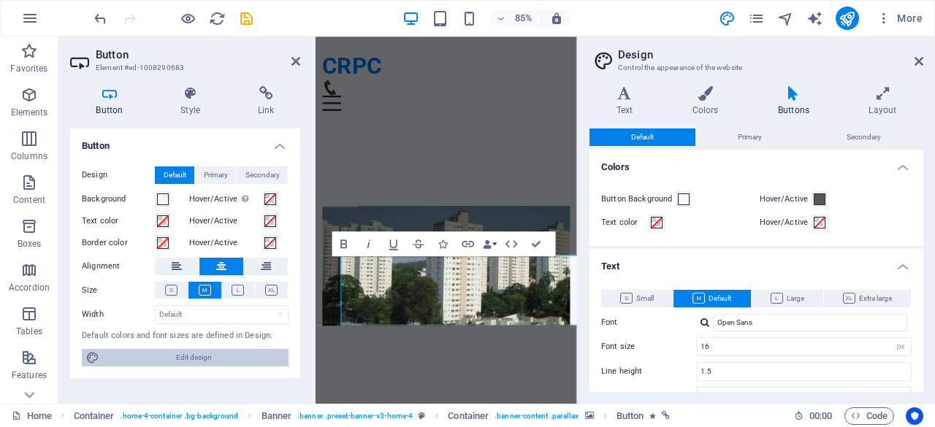
type input "9"
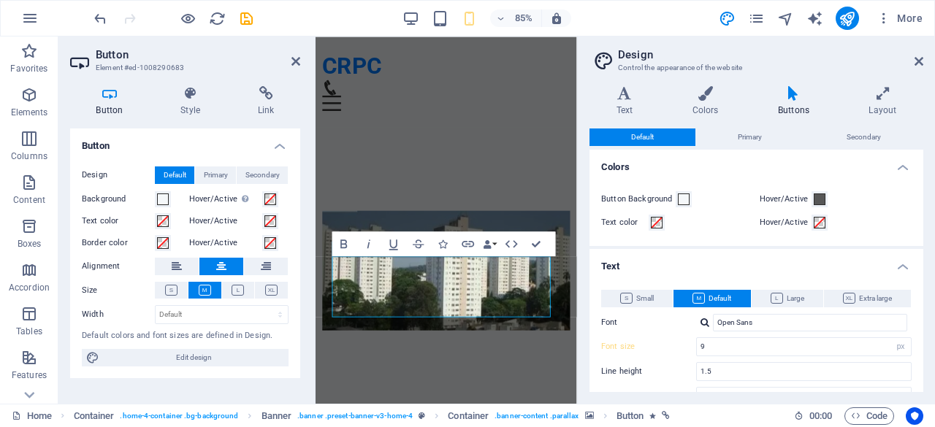
drag, startPoint x: 923, startPoint y: 157, endPoint x: 929, endPoint y: 202, distance: 45.6
click at [929, 202] on div "Variants Text Colors Buttons Layout Text Standard Bold Links Font color Font Op…" at bounding box center [756, 238] width 357 height 329
drag, startPoint x: 919, startPoint y: 192, endPoint x: 924, endPoint y: 248, distance: 56.5
click at [924, 248] on div "Variants Text Colors Buttons Layout Text Standard Bold Links Font color Font Op…" at bounding box center [756, 238] width 357 height 329
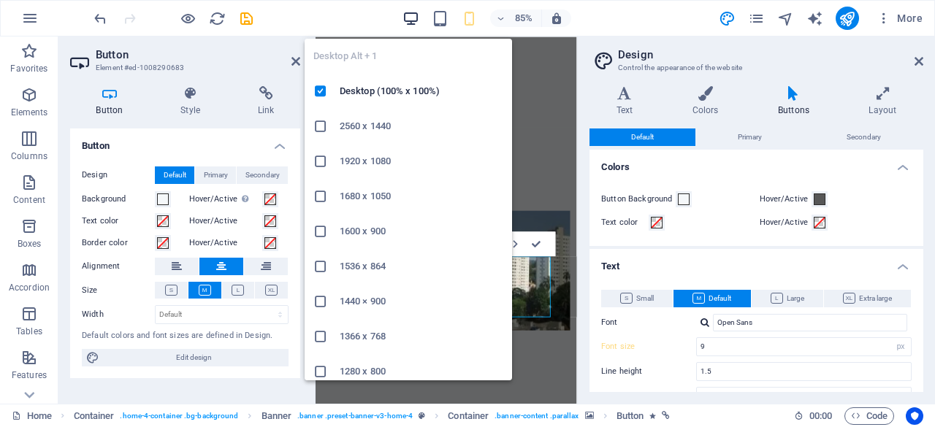
click at [406, 19] on icon "button" at bounding box center [410, 18] width 17 height 17
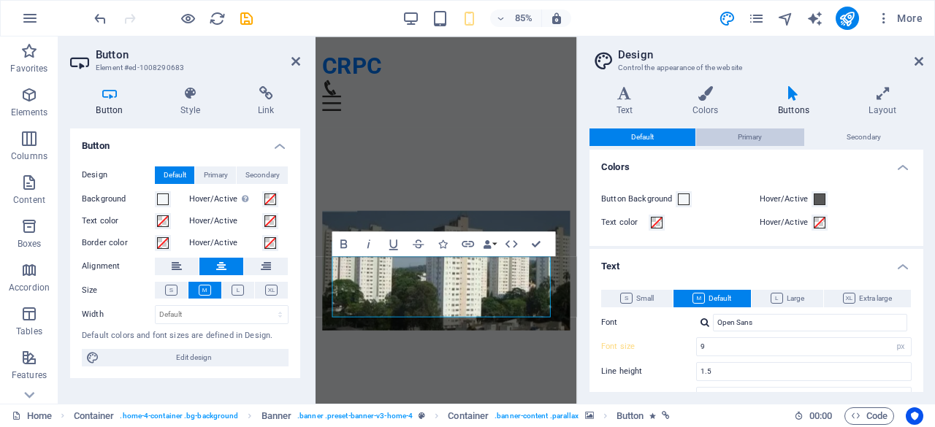
click at [748, 137] on span "Primary" at bounding box center [750, 138] width 24 height 18
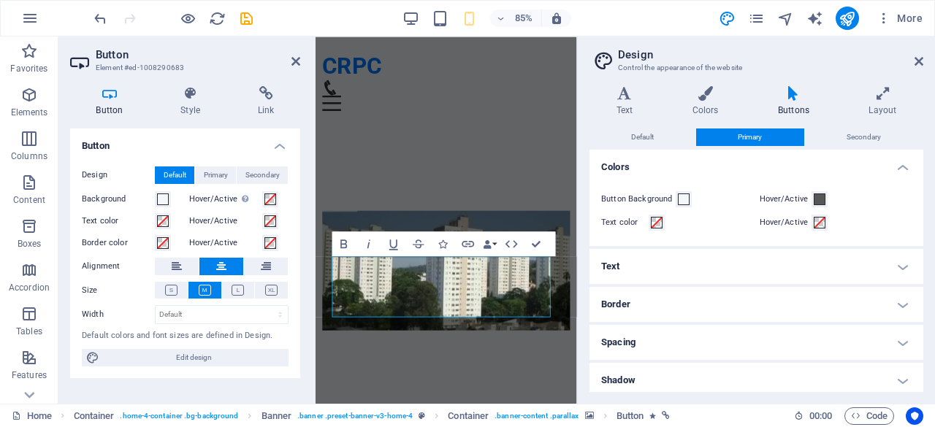
click at [729, 268] on h4 "Text" at bounding box center [756, 266] width 334 height 35
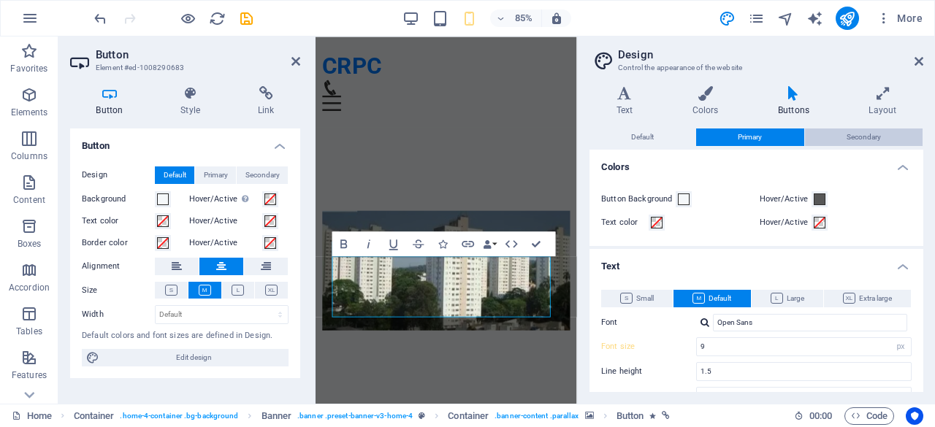
click at [856, 134] on span "Secondary" at bounding box center [863, 138] width 34 height 18
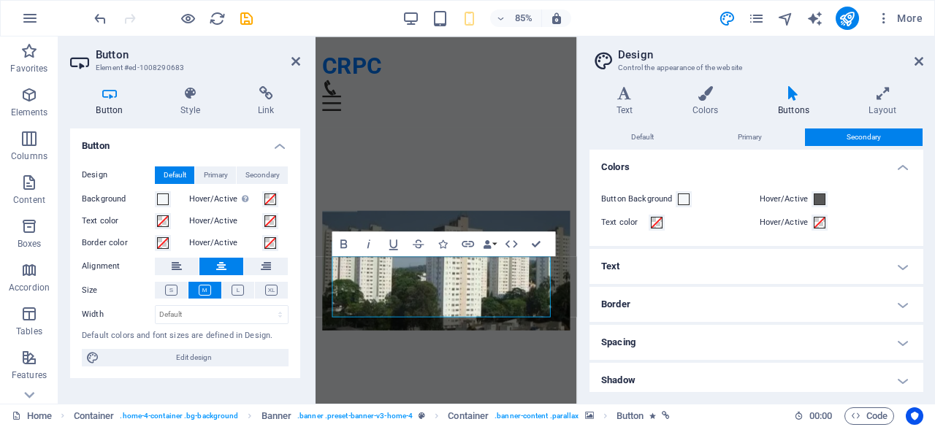
click at [717, 274] on h4 "Text" at bounding box center [756, 266] width 334 height 35
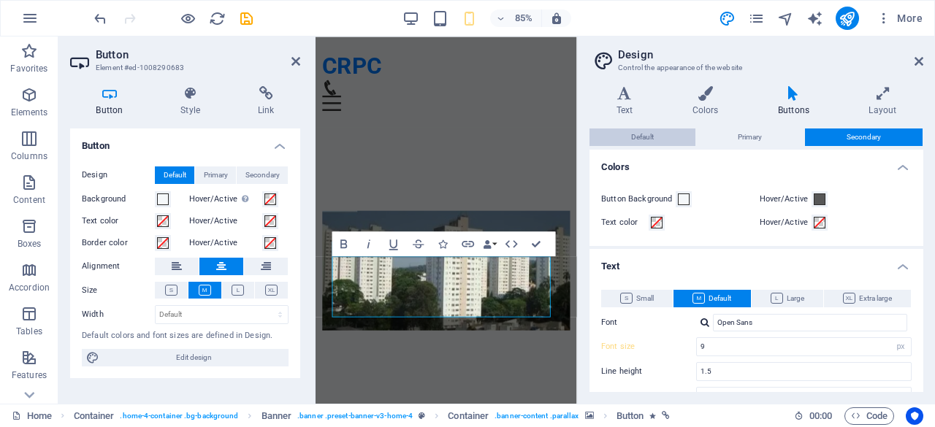
click at [641, 144] on span "Default" at bounding box center [642, 138] width 23 height 18
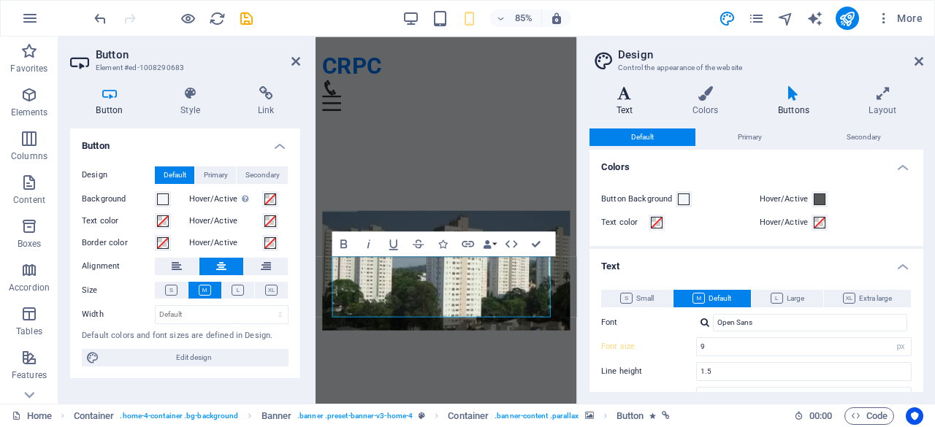
click at [632, 93] on icon at bounding box center [624, 93] width 70 height 15
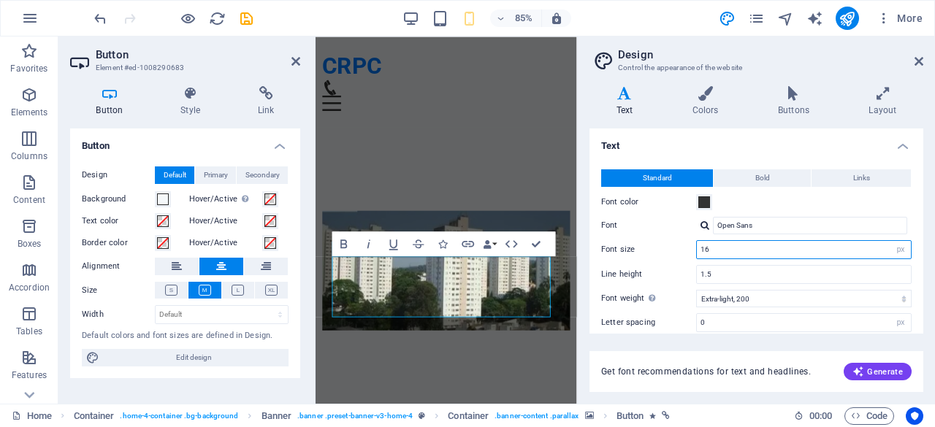
drag, startPoint x: 717, startPoint y: 252, endPoint x: 651, endPoint y: 267, distance: 68.0
click at [651, 267] on div "Standard Bold Links Font color Font Open Sans Font size 16 rem px Line height 1…" at bounding box center [756, 289] width 340 height 269
type input "9"
click at [674, 340] on div "Get font recommendations for text and headlines. Generate" at bounding box center [756, 363] width 334 height 58
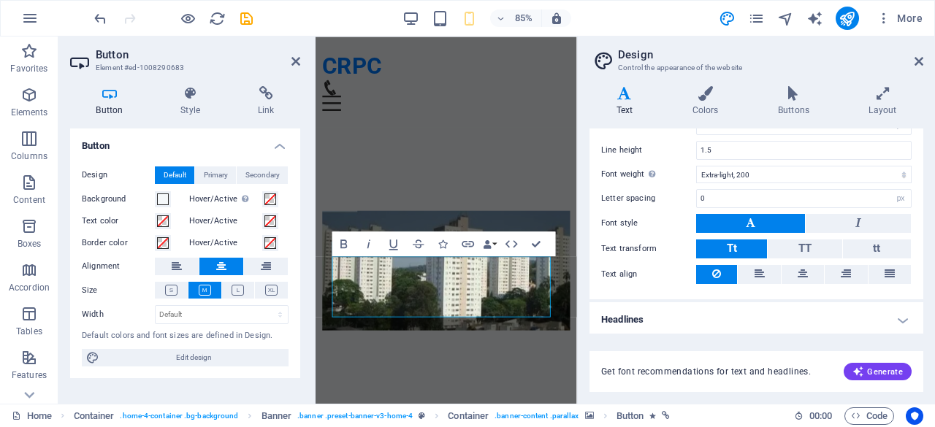
scroll to position [0, 0]
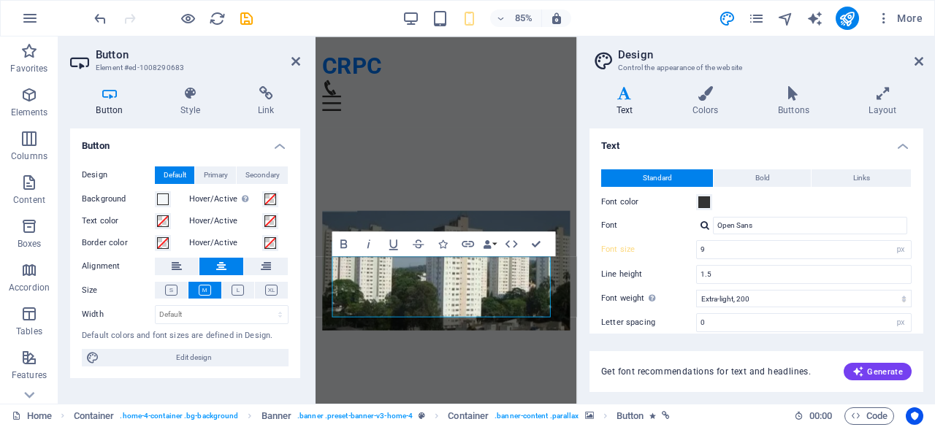
click at [618, 96] on icon at bounding box center [624, 93] width 70 height 15
click at [705, 91] on icon at bounding box center [705, 93] width 80 height 15
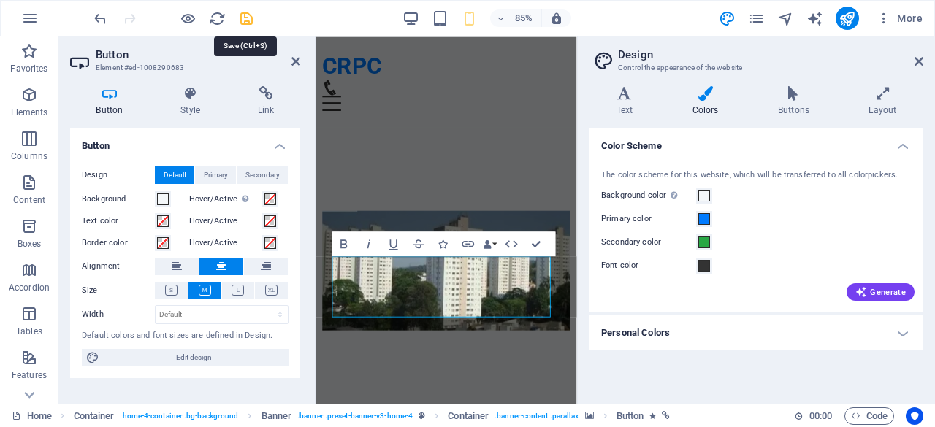
click at [245, 19] on icon "save" at bounding box center [246, 18] width 17 height 17
checkbox input "false"
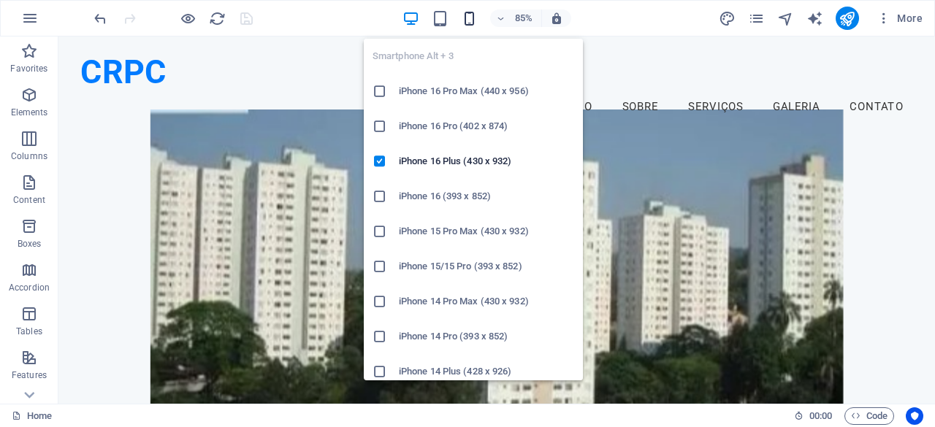
click at [470, 18] on icon "button" at bounding box center [469, 18] width 17 height 17
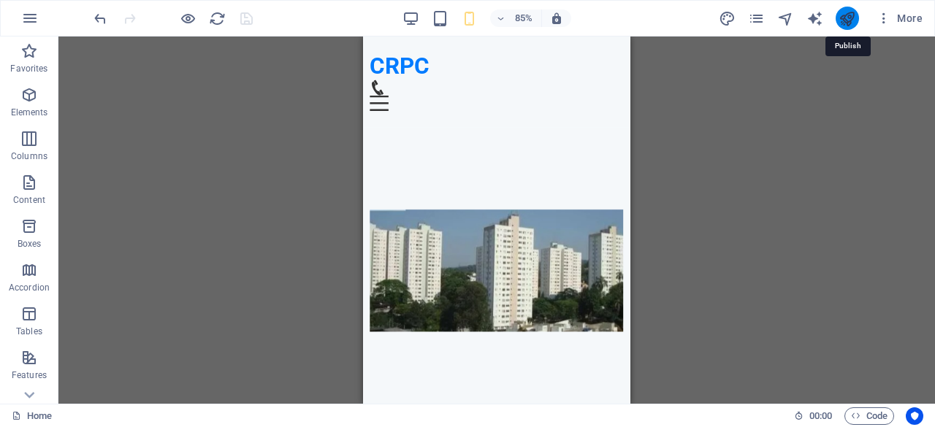
click at [850, 18] on icon "publish" at bounding box center [846, 18] width 17 height 17
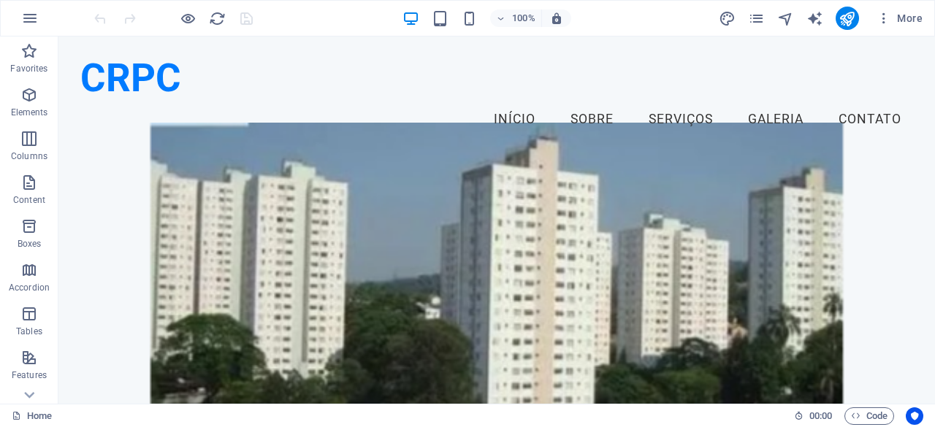
drag, startPoint x: 934, startPoint y: 71, endPoint x: 984, endPoint y: 58, distance: 52.1
click at [754, 18] on icon "pages" at bounding box center [756, 18] width 17 height 17
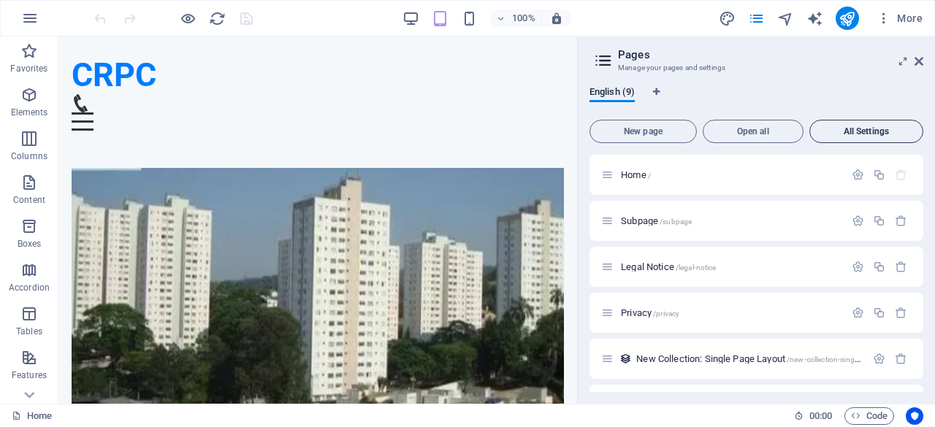
click at [878, 131] on span "All Settings" at bounding box center [866, 131] width 101 height 9
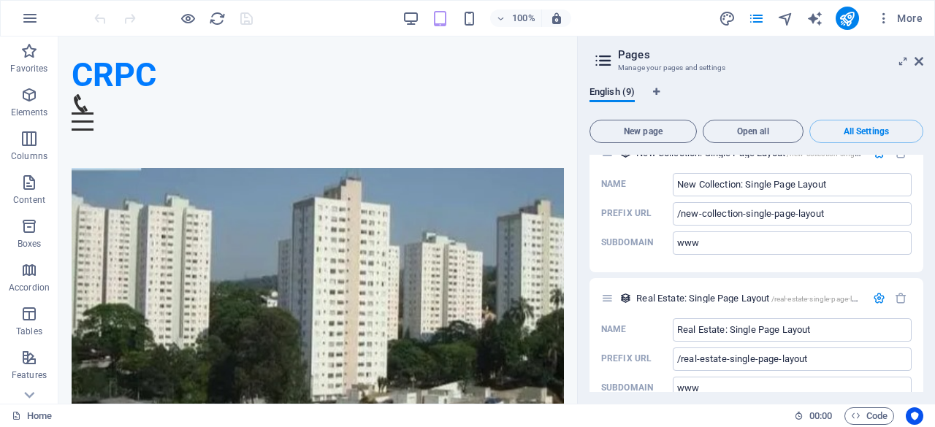
scroll to position [2551, 0]
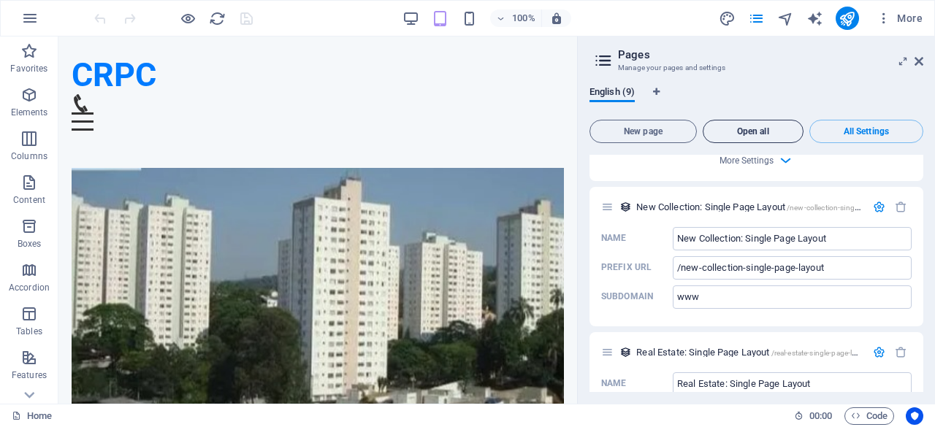
click at [742, 134] on span "Open all" at bounding box center [753, 131] width 88 height 9
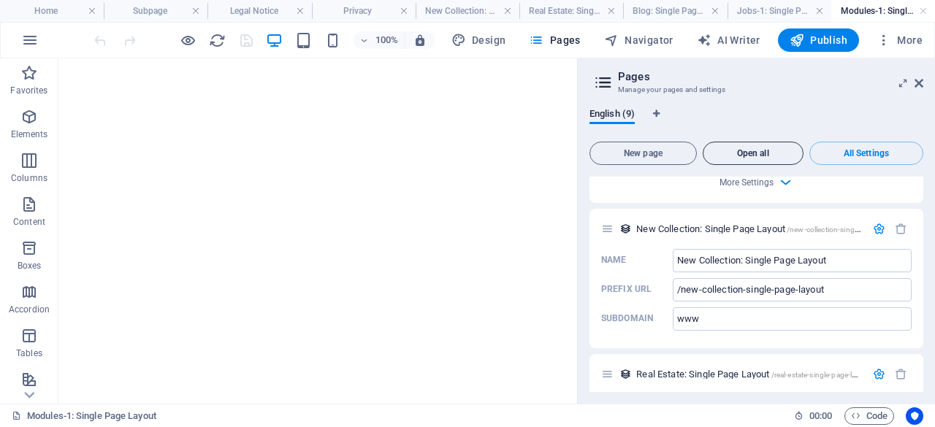
click at [746, 153] on span "Open all" at bounding box center [753, 153] width 88 height 9
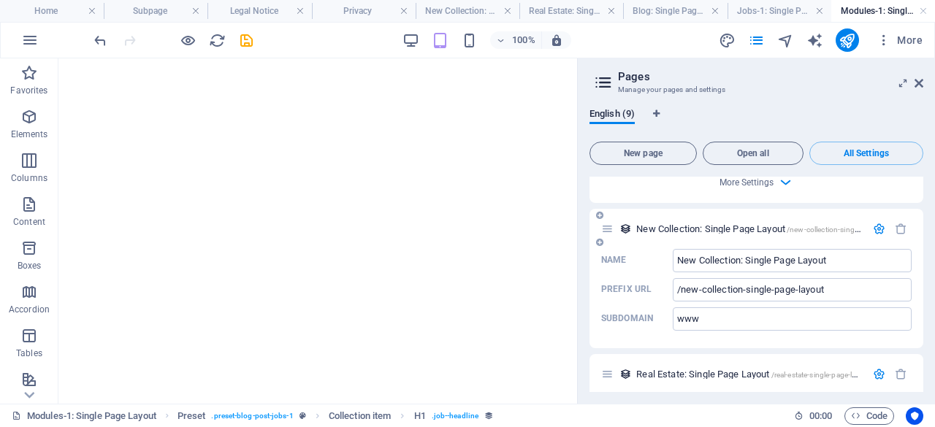
scroll to position [0, 0]
select select "68dfba39eb7b6f6516095897"
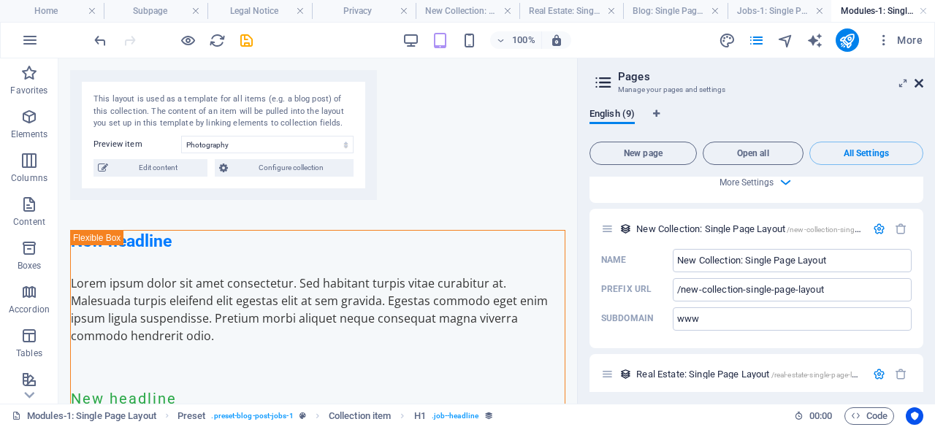
click at [916, 83] on icon at bounding box center [918, 83] width 9 height 12
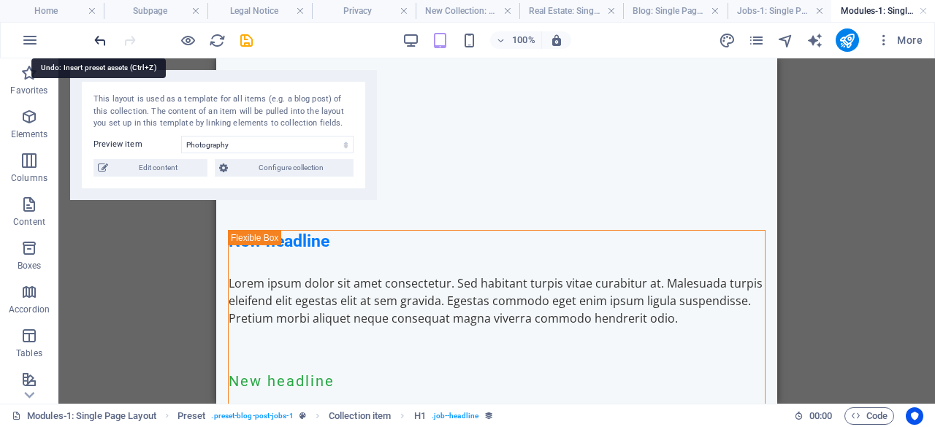
click at [98, 39] on icon "undo" at bounding box center [100, 40] width 17 height 17
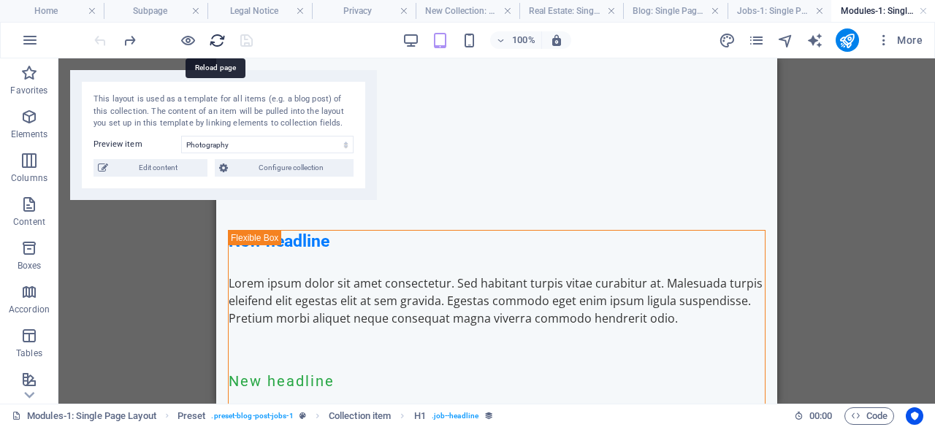
click at [213, 42] on icon "reload" at bounding box center [217, 40] width 17 height 17
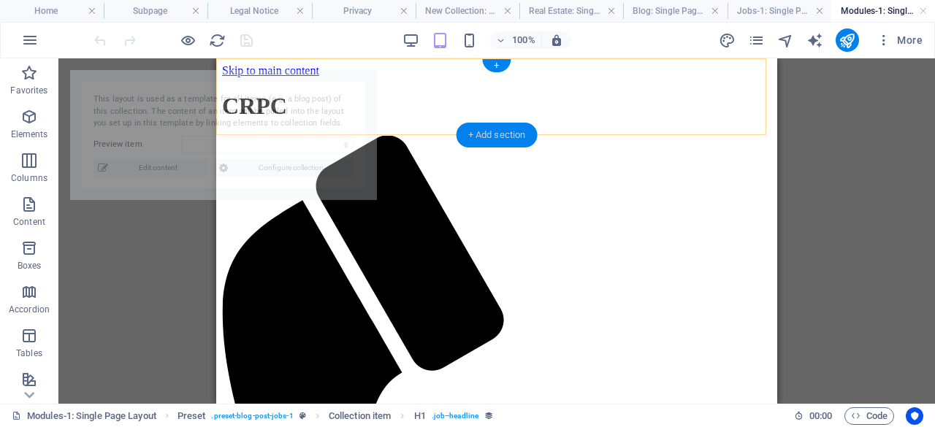
select select "68dfba39eb7b6f6516095897"
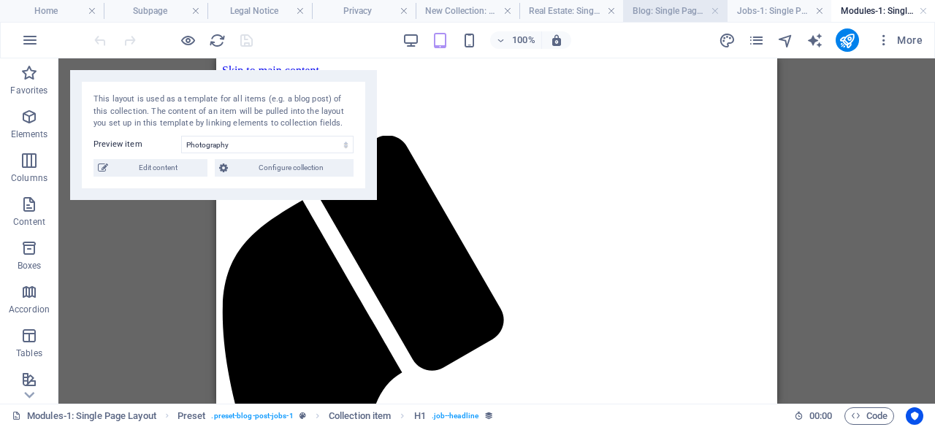
click at [664, 15] on h4 "Blog: Single Page Layout" at bounding box center [675, 11] width 104 height 16
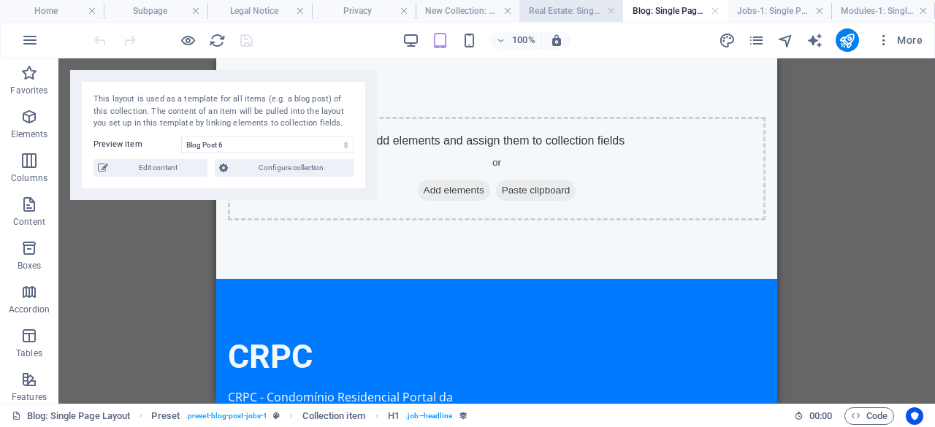
click at [570, 11] on h4 "Real Estate: Single Page Layout" at bounding box center [571, 11] width 104 height 16
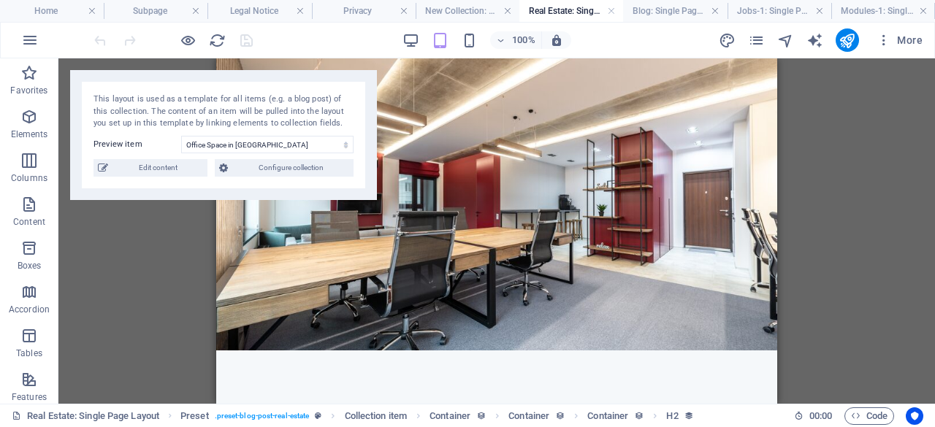
scroll to position [206, 0]
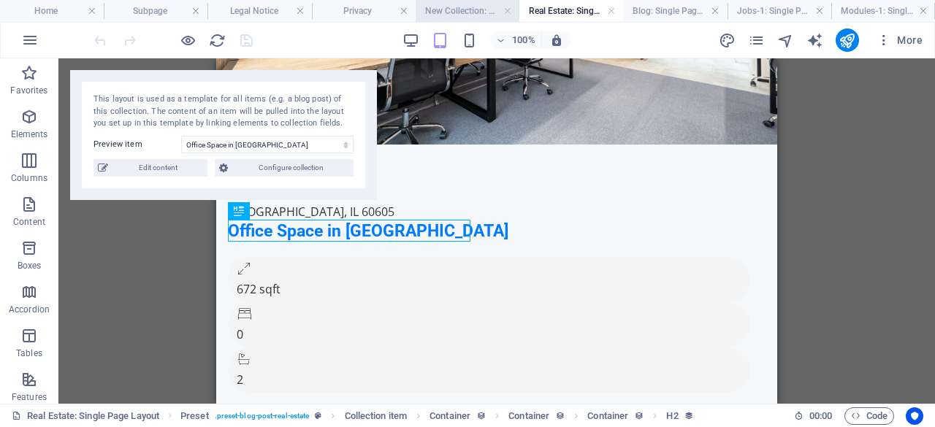
click at [466, 12] on h4 "New Collection: Single Page Layout" at bounding box center [467, 11] width 104 height 16
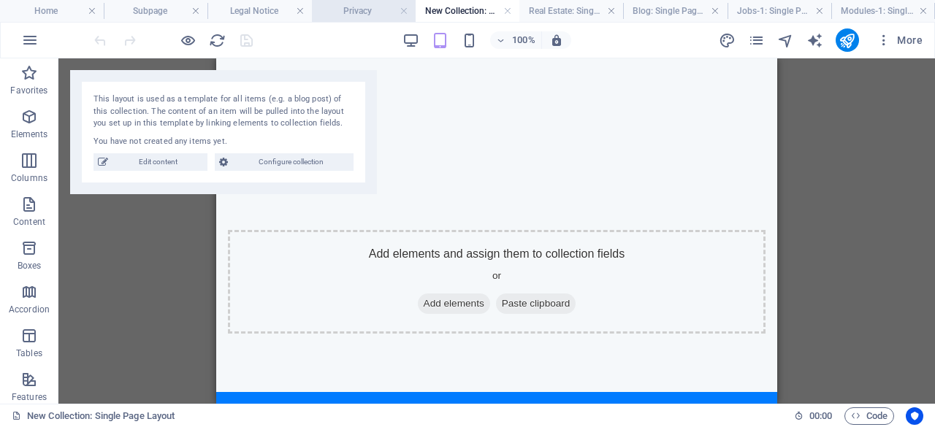
click at [353, 6] on h4 "Privacy" at bounding box center [364, 11] width 104 height 16
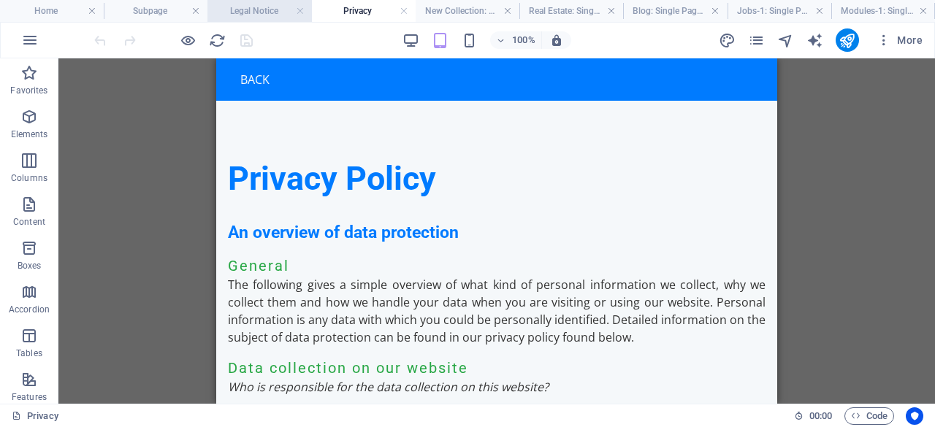
click at [261, 8] on h4 "Legal Notice" at bounding box center [259, 11] width 104 height 16
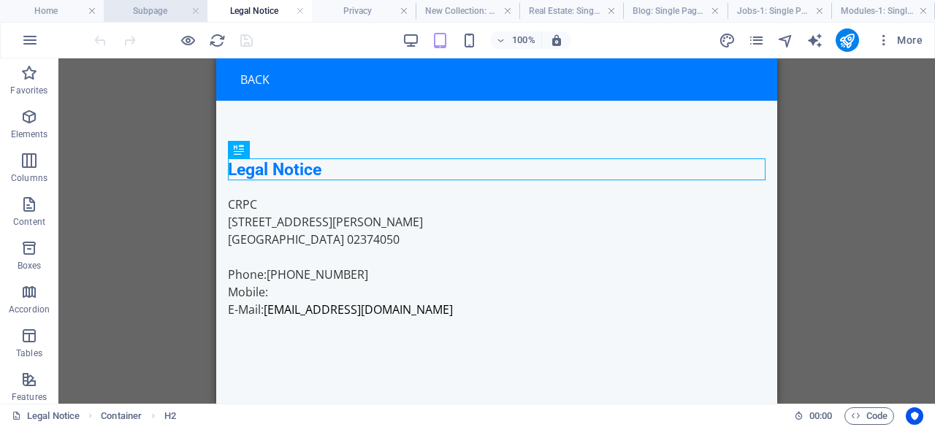
click at [166, 5] on h4 "Subpage" at bounding box center [156, 11] width 104 height 16
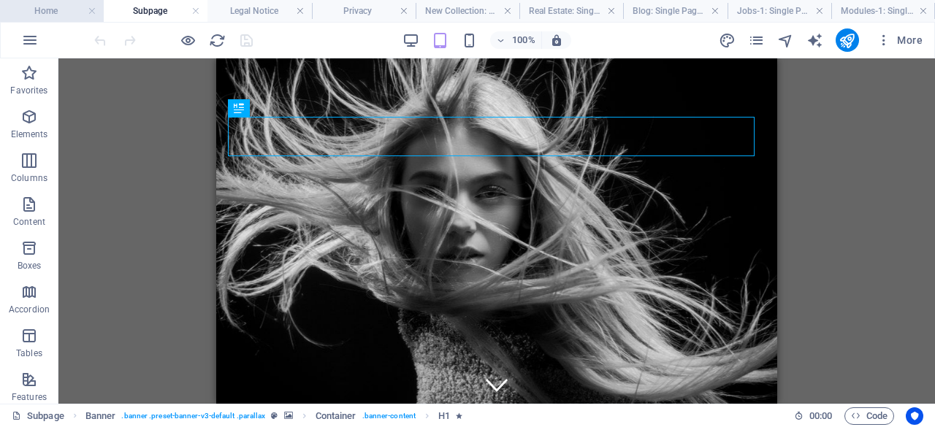
click at [60, 5] on h4 "Home" at bounding box center [52, 11] width 104 height 16
